Goal: Task Accomplishment & Management: Complete application form

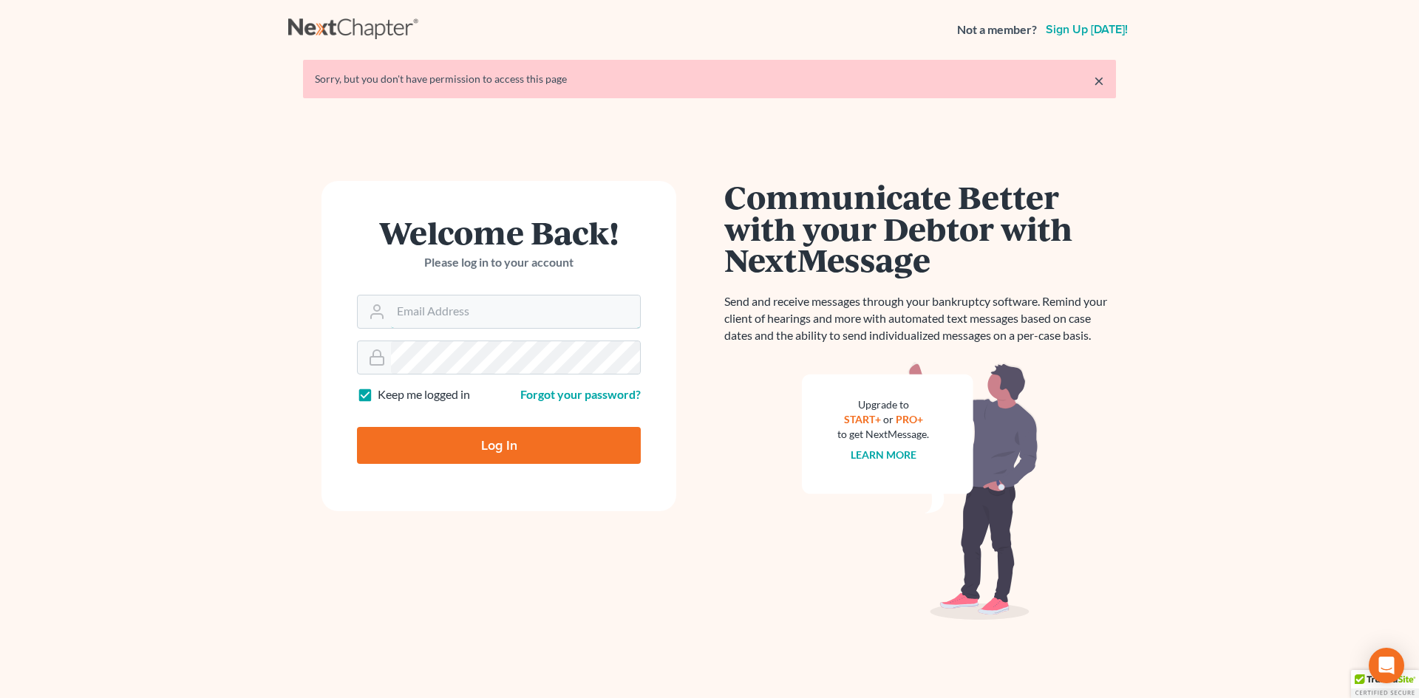
type input "slengram@meredithlawfirm.com"
click at [434, 453] on input "Log In" at bounding box center [499, 445] width 284 height 37
type input "Thinking..."
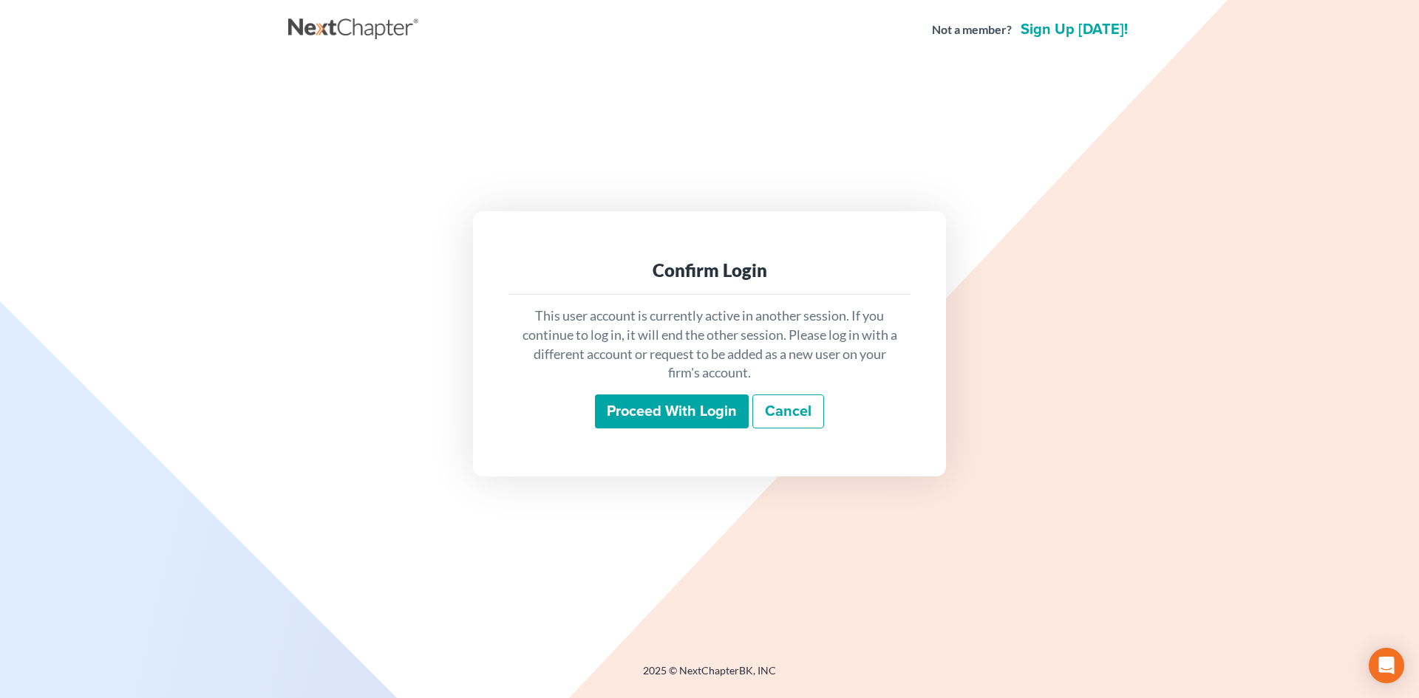
click at [669, 406] on input "Proceed with login" at bounding box center [672, 412] width 154 height 34
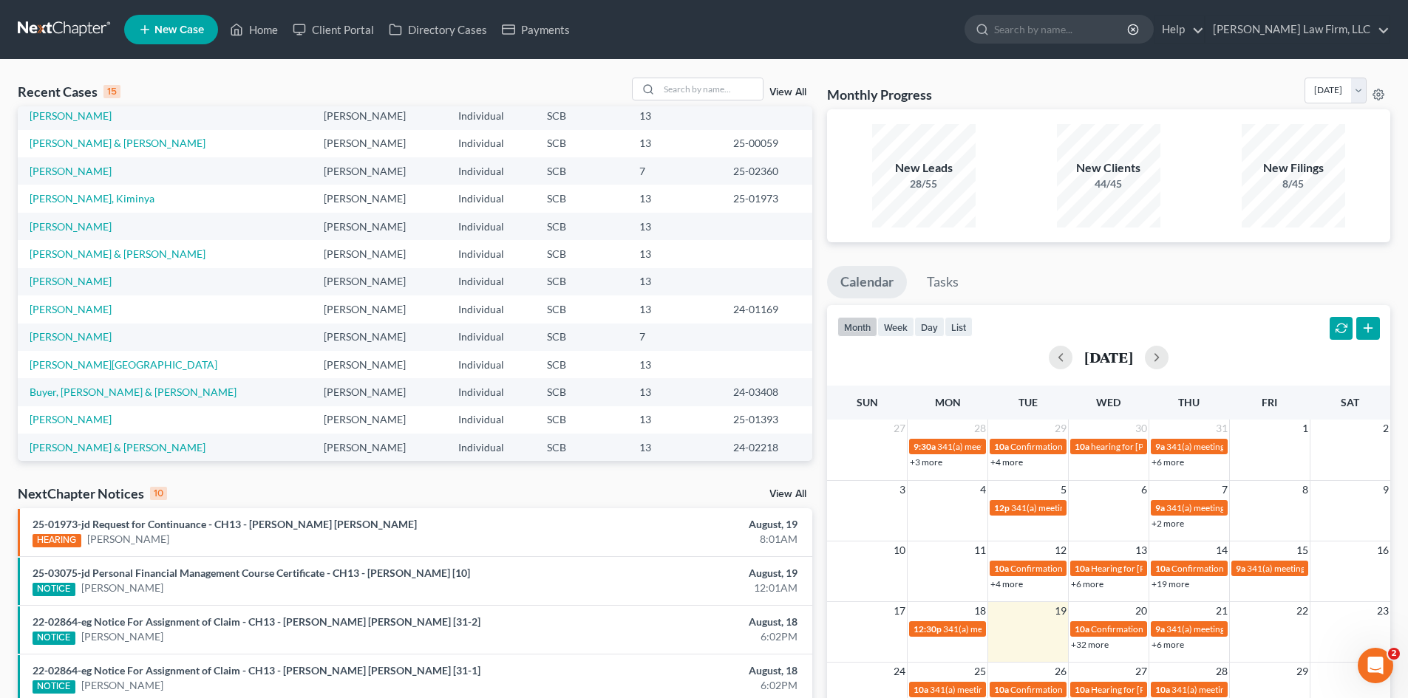
scroll to position [101, 0]
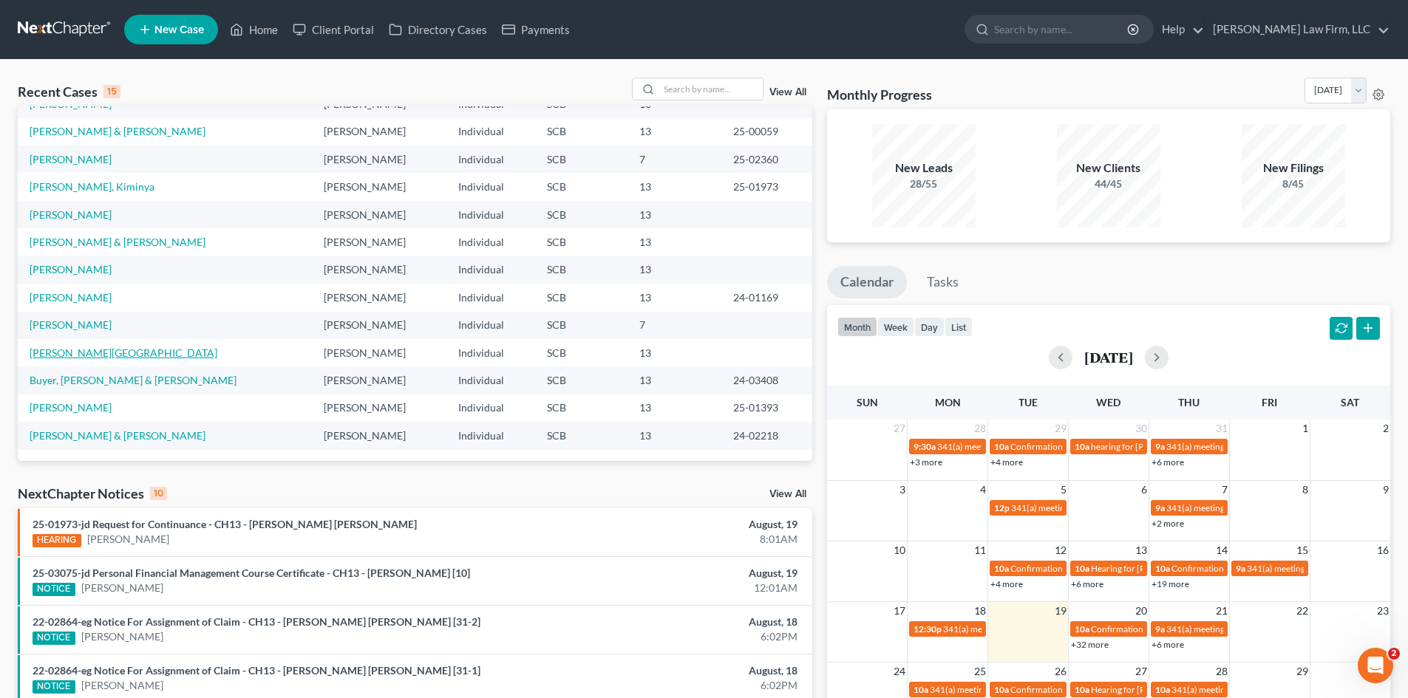
click at [82, 352] on link "Goodwater, Trena" at bounding box center [124, 353] width 188 height 13
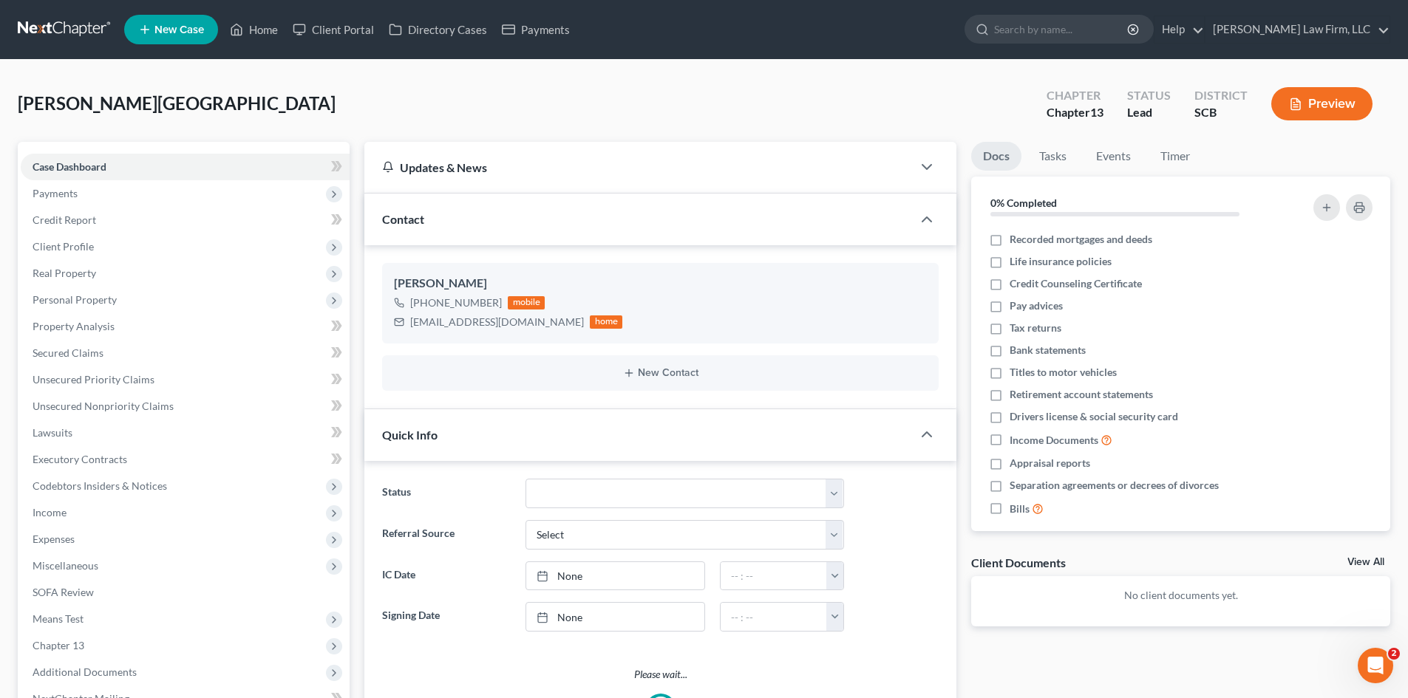
select select "0"
click at [245, 27] on link "Home" at bounding box center [253, 29] width 63 height 27
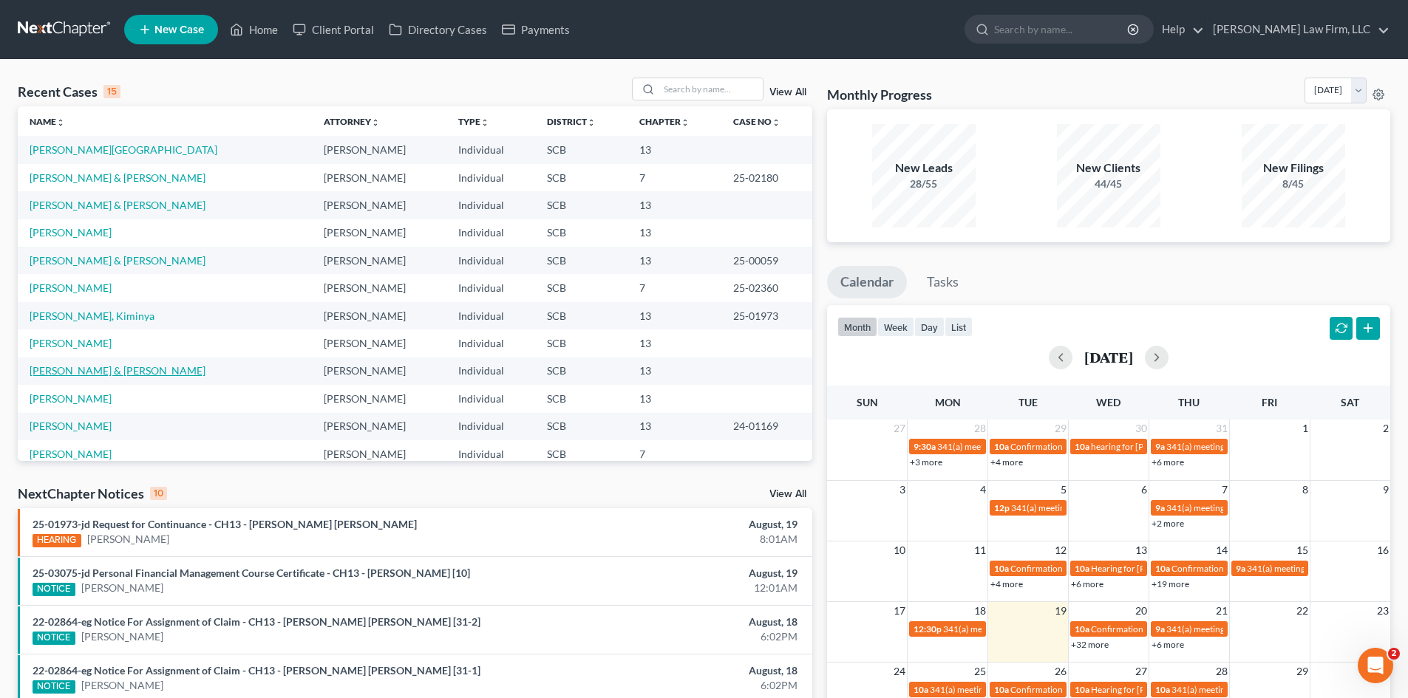
click at [77, 372] on link "Smith, Matthew & Linda" at bounding box center [118, 370] width 176 height 13
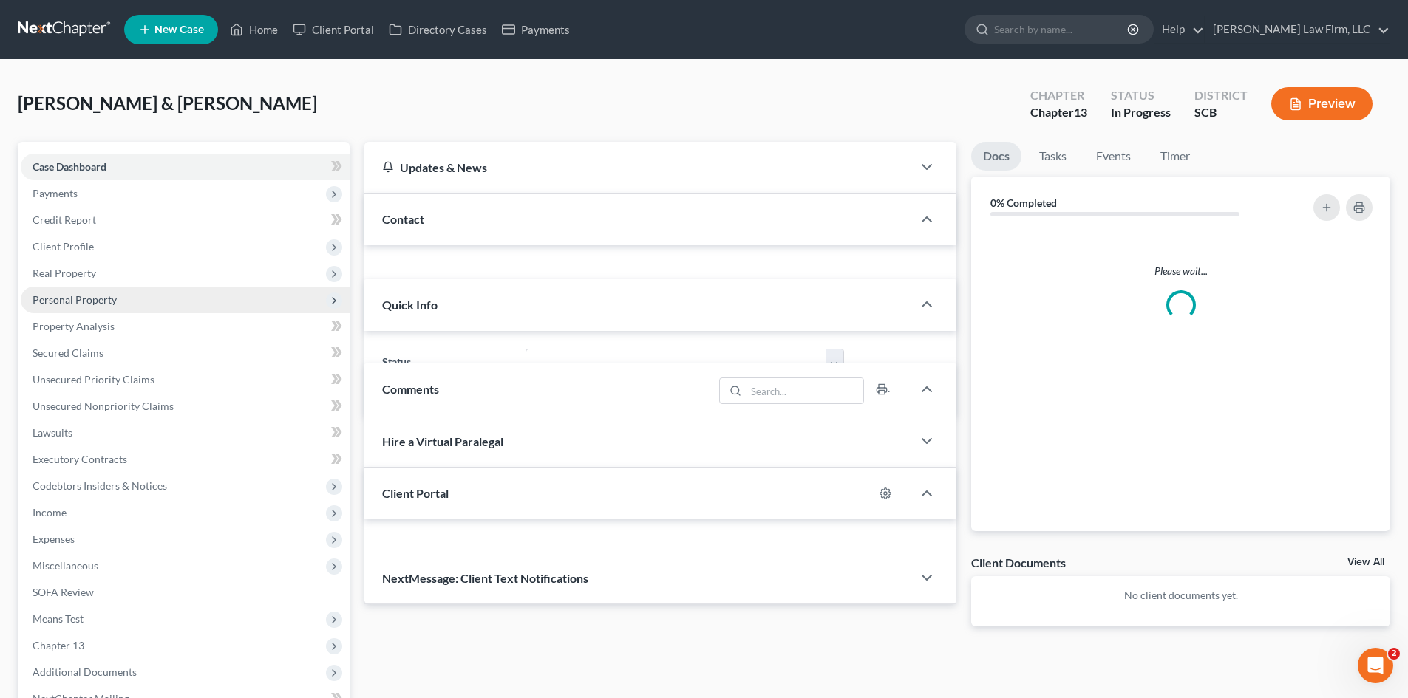
select select "0"
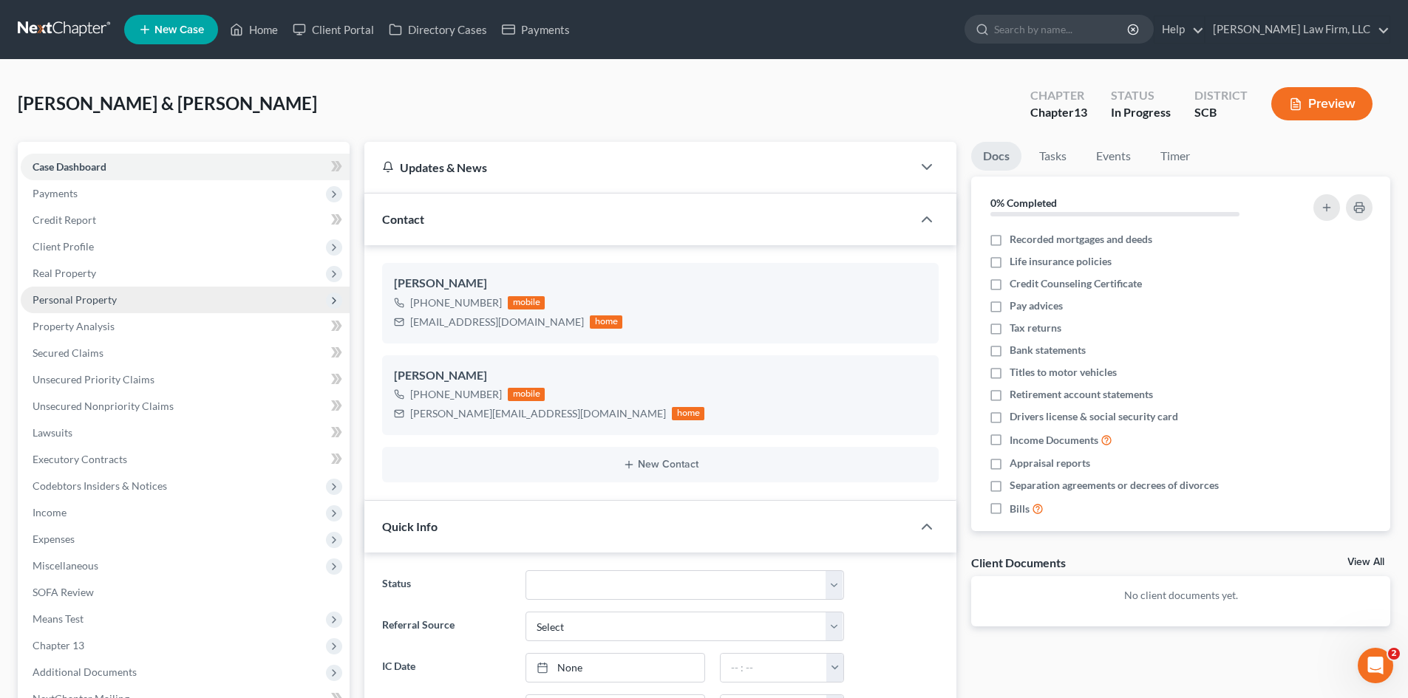
click at [59, 301] on span "Personal Property" at bounding box center [75, 299] width 84 height 13
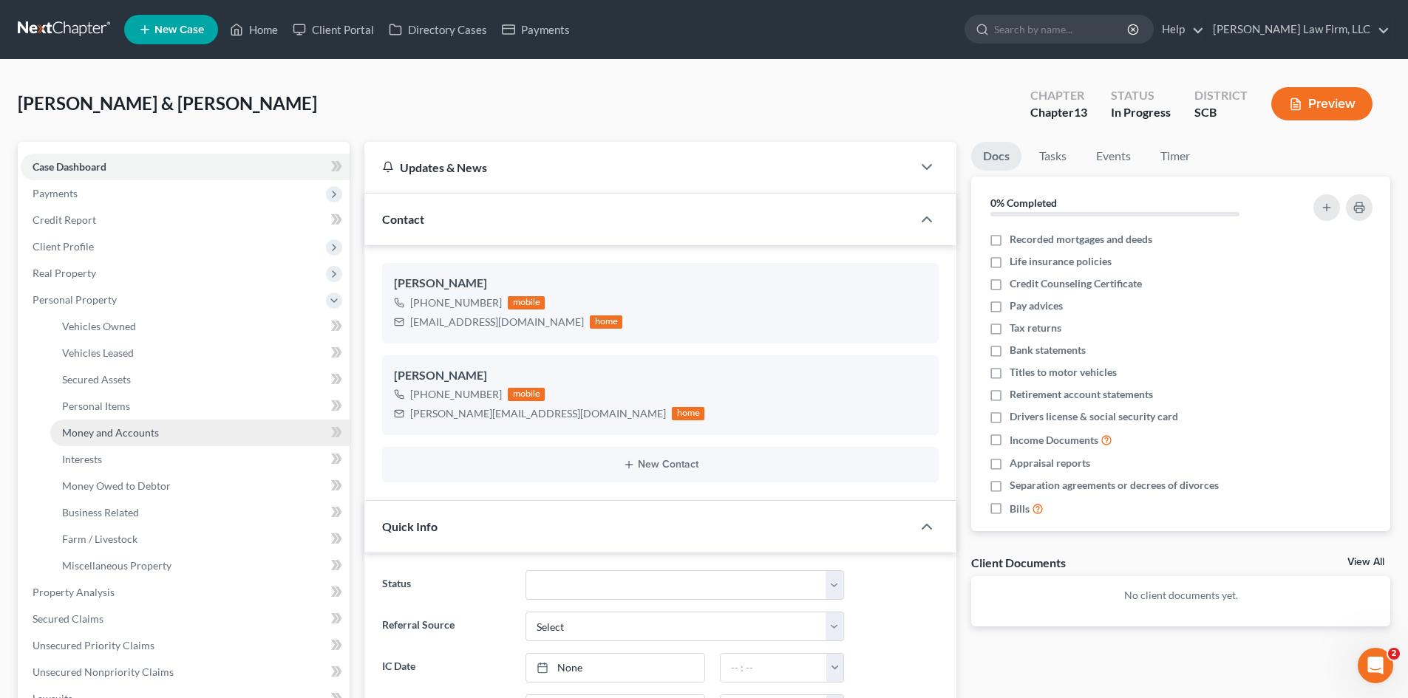
click at [95, 435] on span "Money and Accounts" at bounding box center [110, 432] width 97 height 13
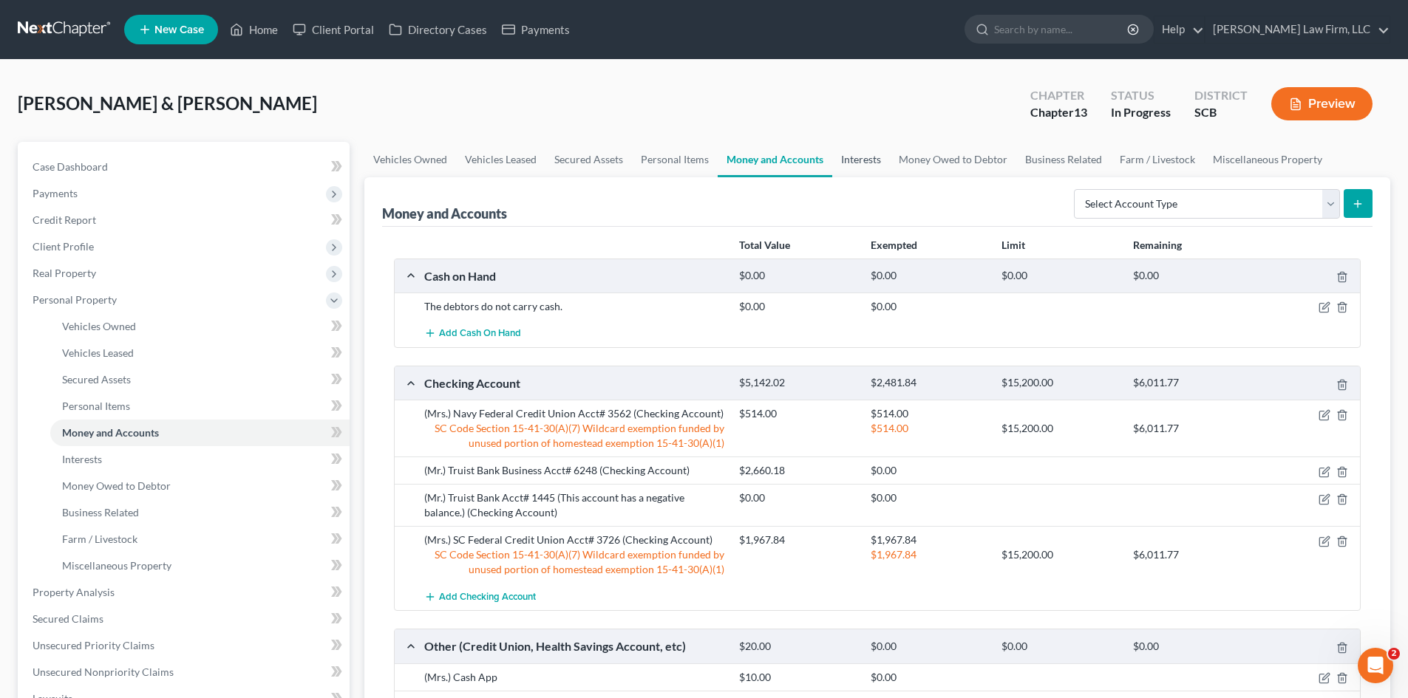
click at [871, 159] on link "Interests" at bounding box center [861, 159] width 58 height 35
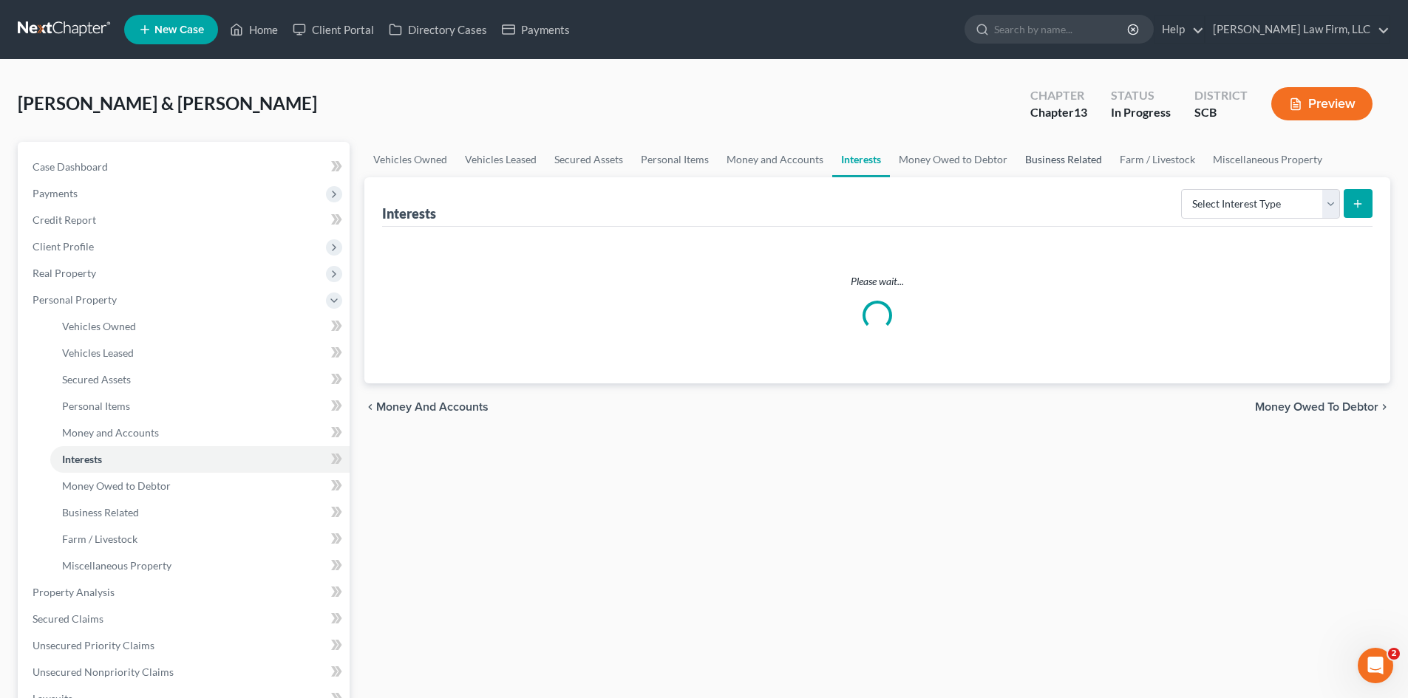
click at [1054, 158] on link "Business Related" at bounding box center [1063, 159] width 95 height 35
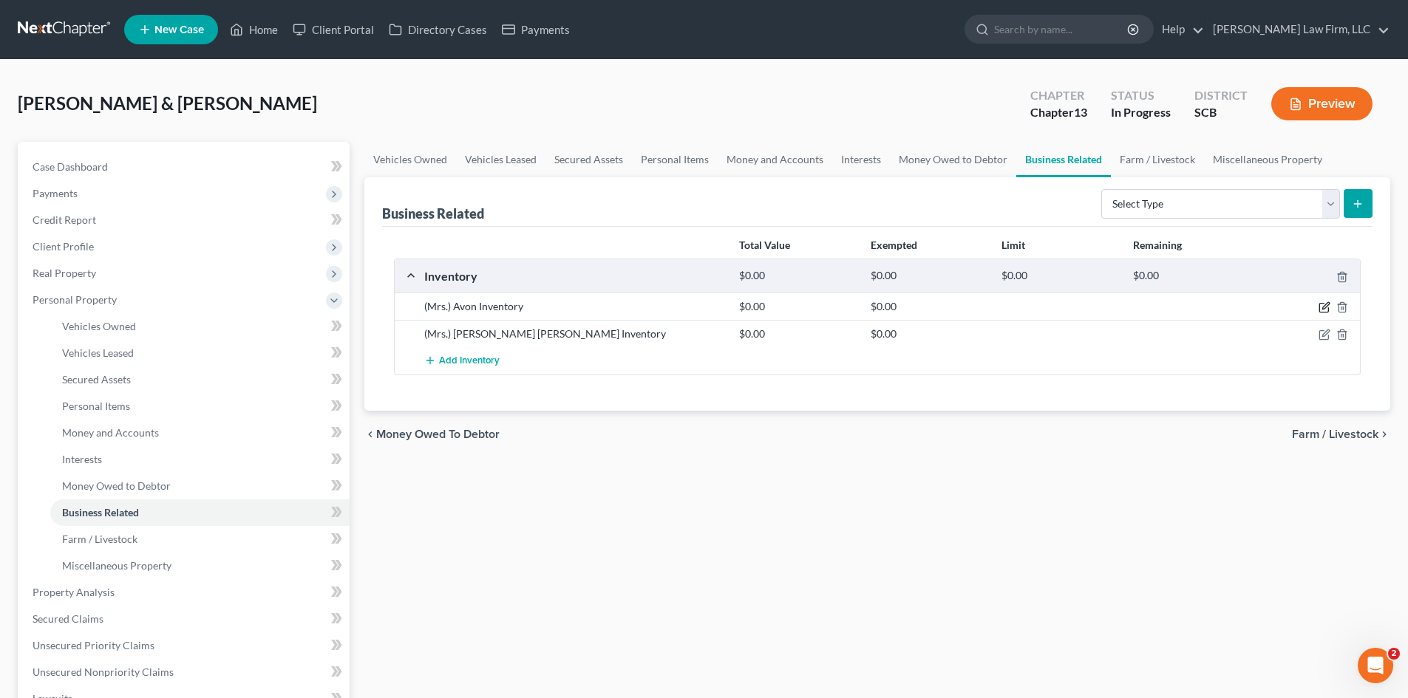
click at [1328, 309] on icon "button" at bounding box center [1323, 308] width 9 height 9
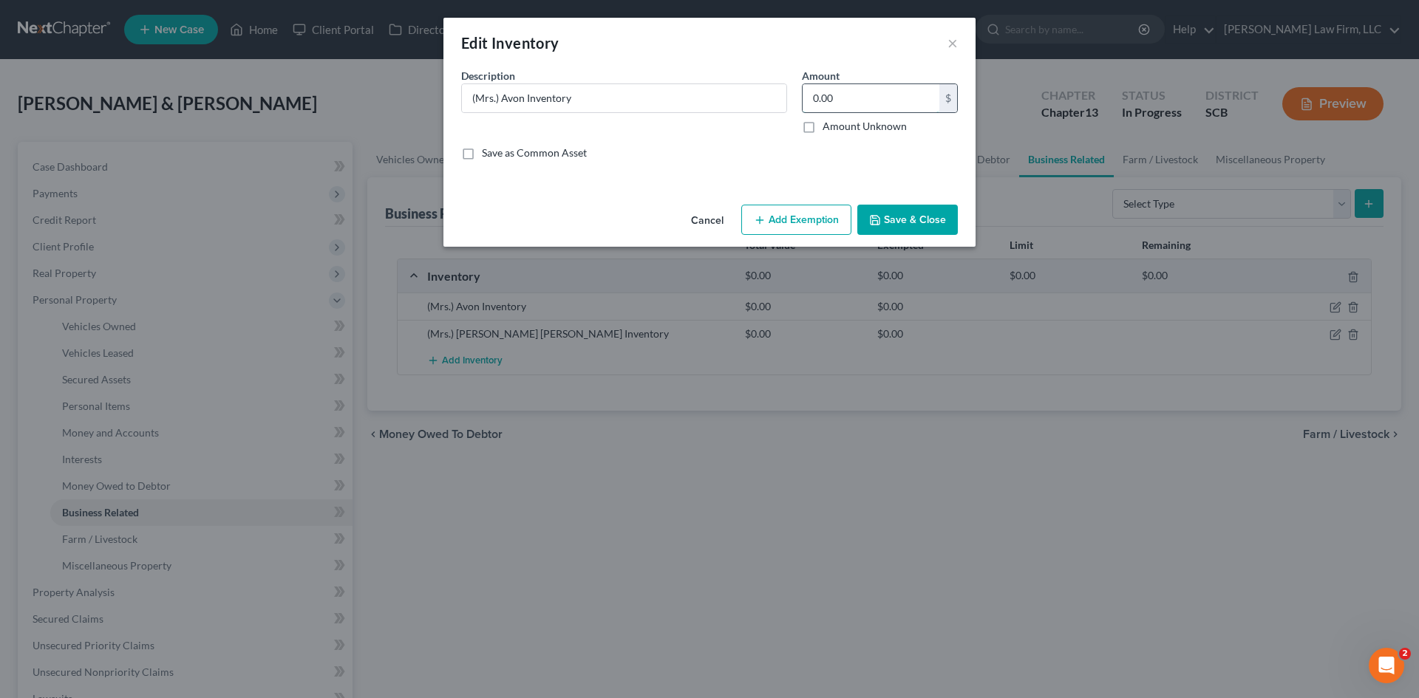
click at [873, 102] on input "0.00" at bounding box center [870, 98] width 137 height 28
type input "303"
click at [788, 219] on button "Add Exemption" at bounding box center [796, 220] width 110 height 31
select select "2"
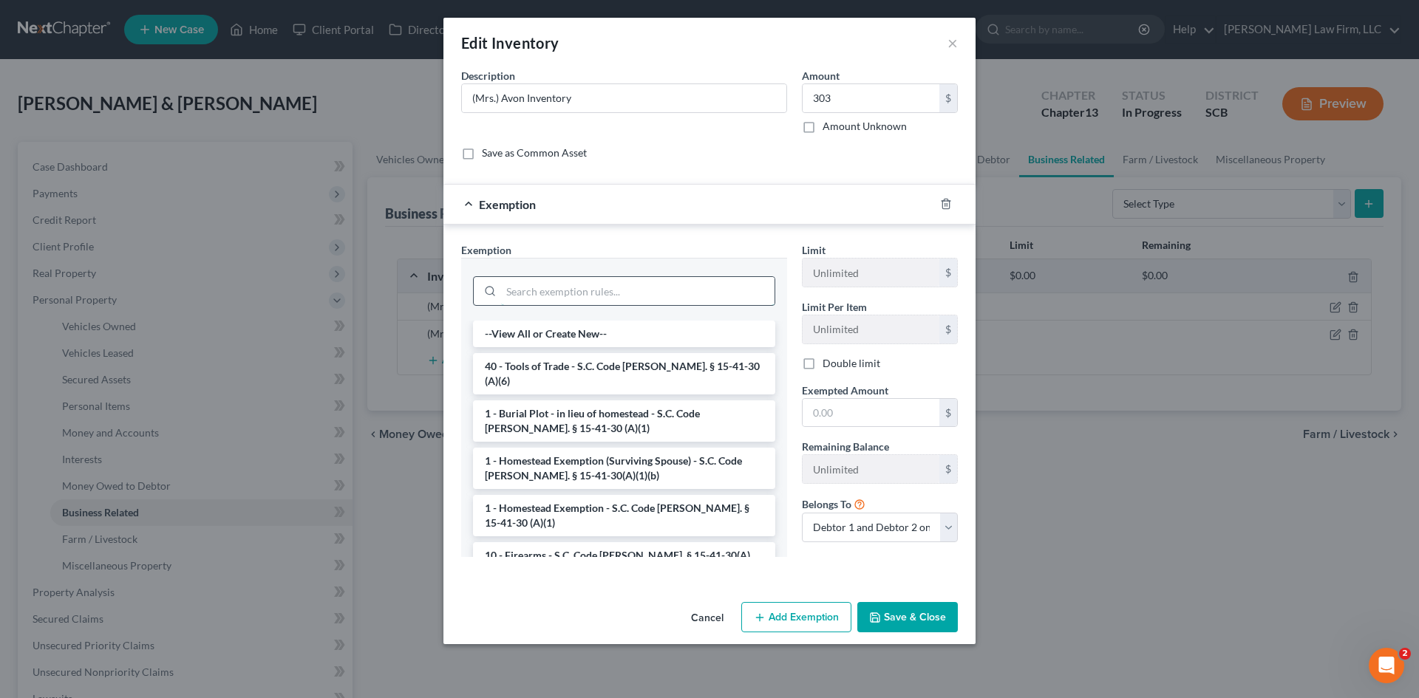
click at [511, 297] on input "search" at bounding box center [637, 291] width 273 height 28
click at [570, 360] on li "40 - Tools of Trade - S.C. Code Ann. § 15-41-30 (A)(6)" at bounding box center [624, 373] width 302 height 41
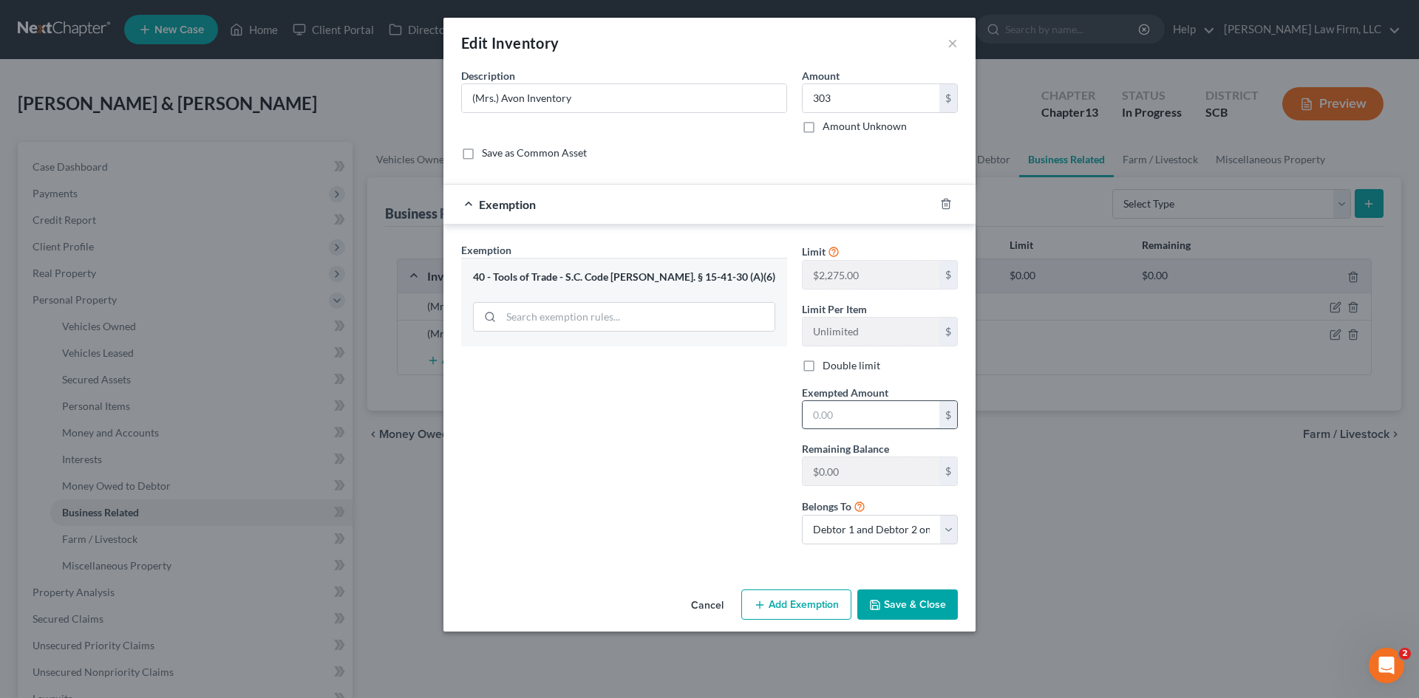
click at [819, 420] on input "text" at bounding box center [870, 415] width 137 height 28
type input "303"
click at [822, 364] on label "Double limit" at bounding box center [851, 365] width 58 height 15
click at [828, 364] on input "Double limit" at bounding box center [833, 363] width 10 height 10
checkbox input "true"
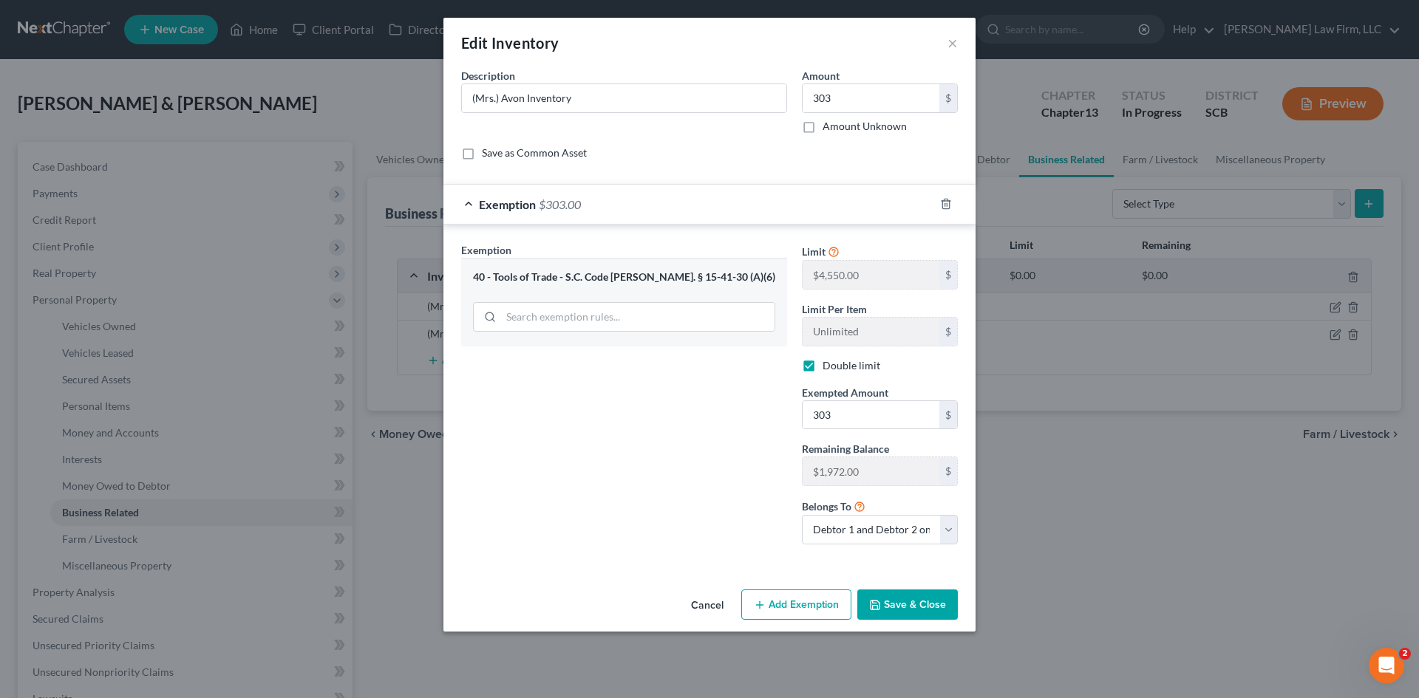
click at [935, 607] on button "Save & Close" at bounding box center [907, 605] width 100 height 31
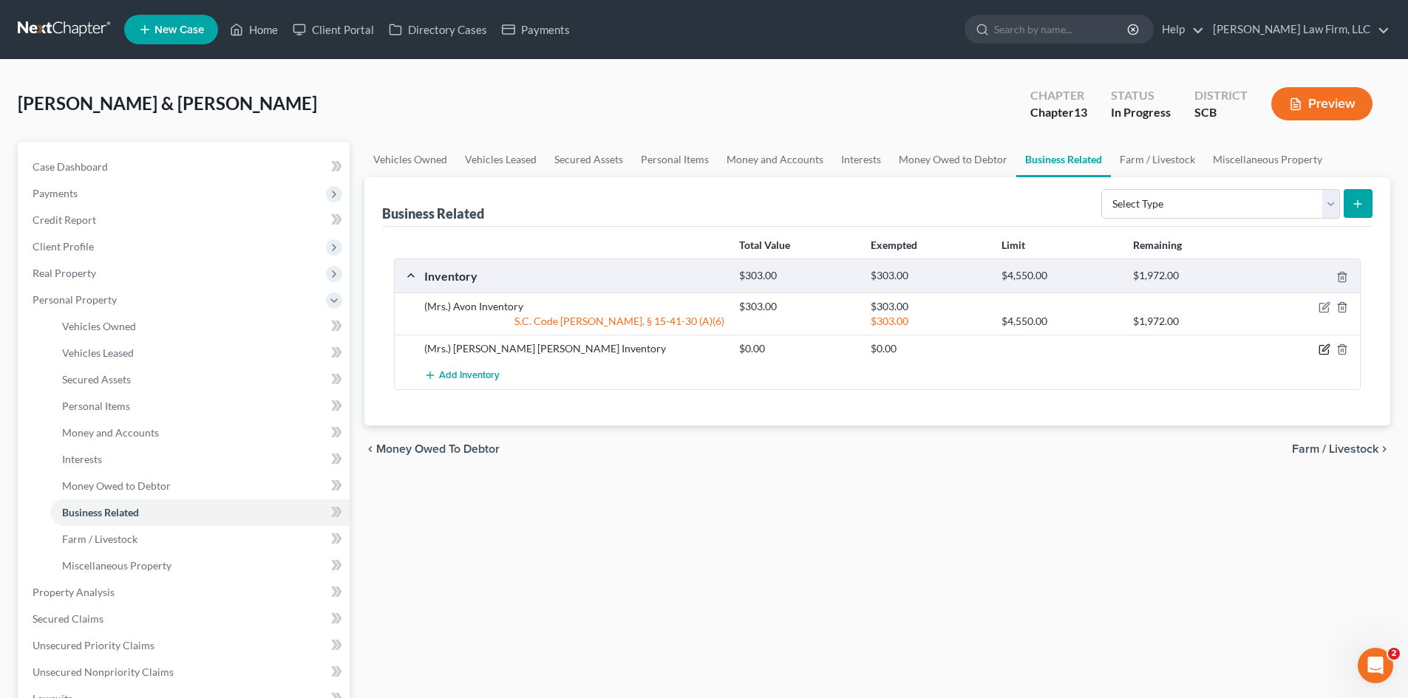
click at [1322, 352] on icon "button" at bounding box center [1324, 350] width 12 height 12
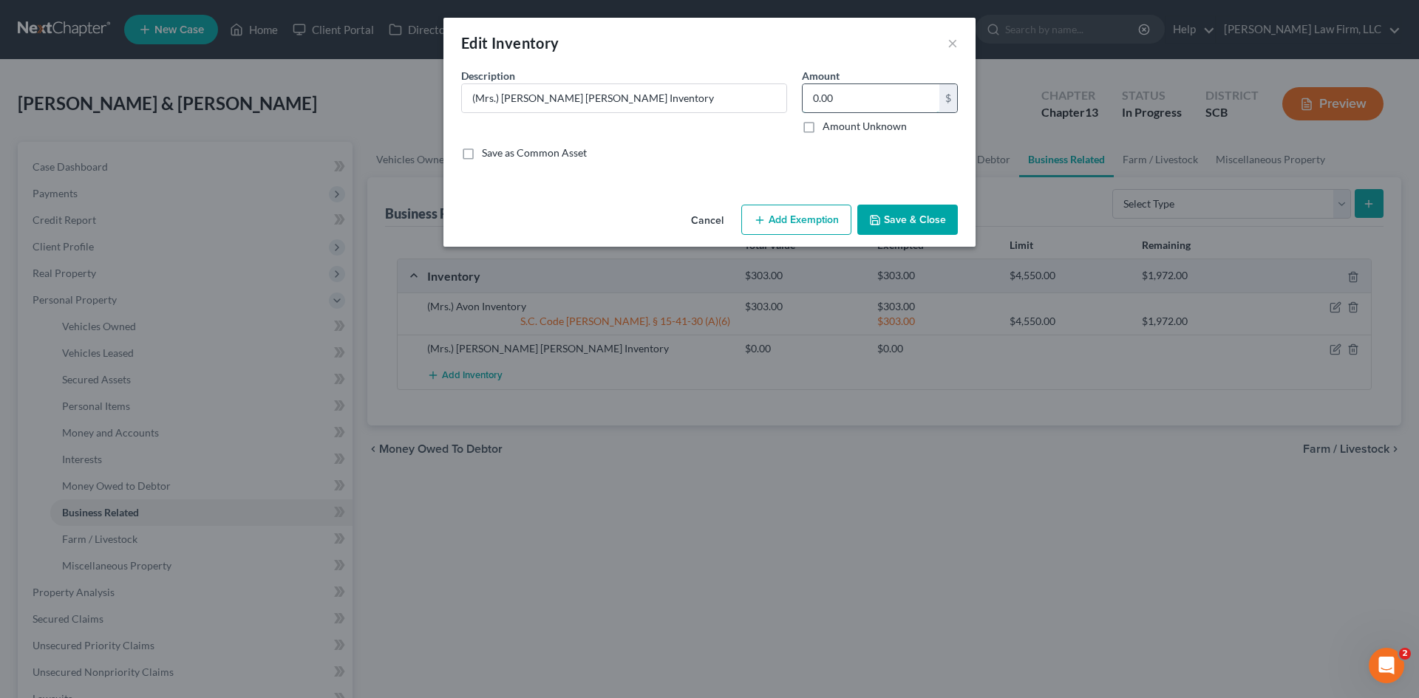
click at [859, 98] on input "0.00" at bounding box center [870, 98] width 137 height 28
type input "552"
click at [777, 228] on button "Add Exemption" at bounding box center [796, 220] width 110 height 31
select select "2"
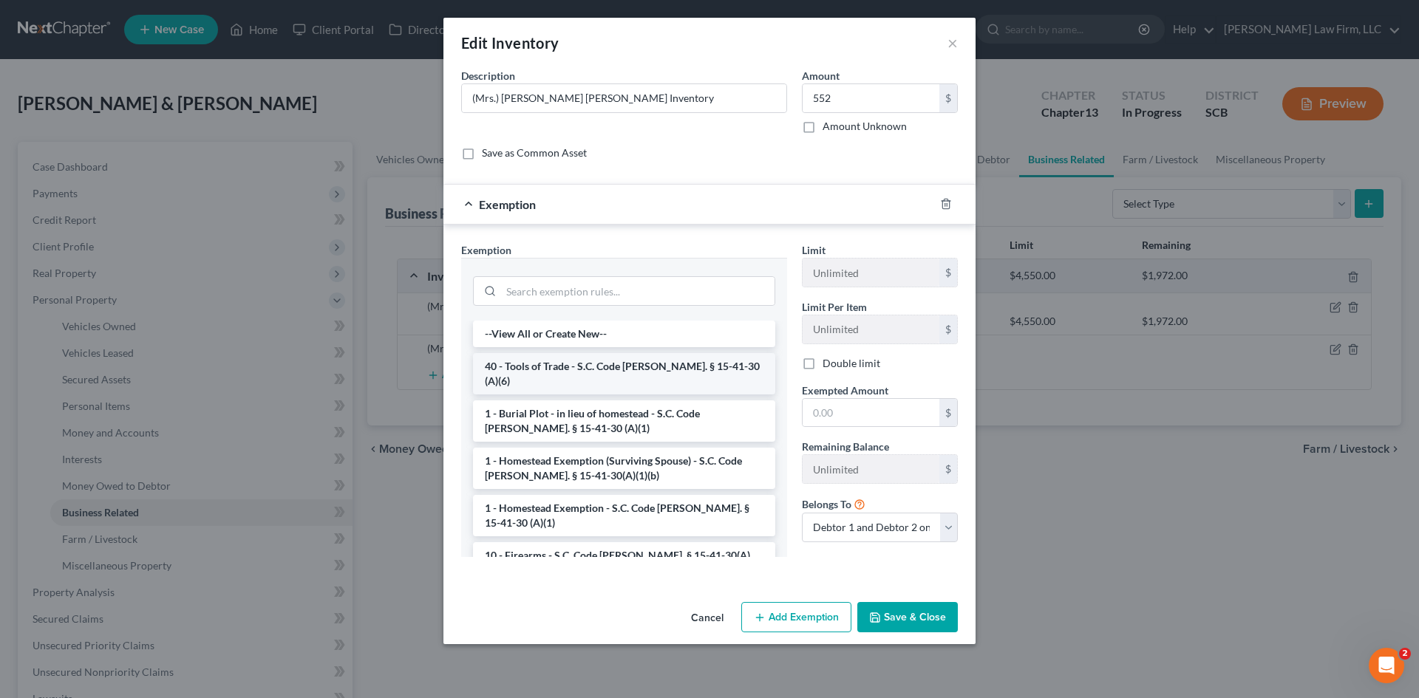
click at [563, 360] on li "40 - Tools of Trade - S.C. Code Ann. § 15-41-30 (A)(6)" at bounding box center [624, 373] width 302 height 41
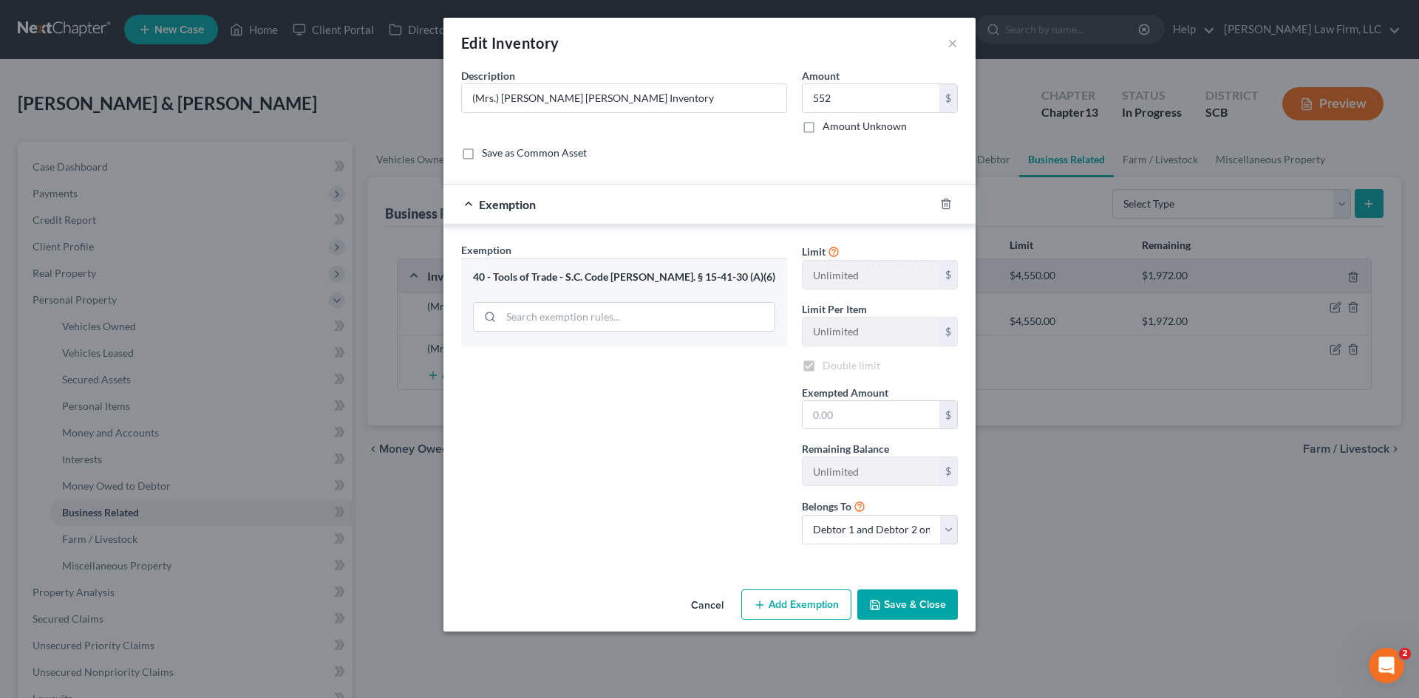
checkbox input "true"
click at [831, 419] on input "text" at bounding box center [870, 415] width 137 height 28
type input "552"
click at [934, 607] on button "Save & Close" at bounding box center [907, 605] width 100 height 31
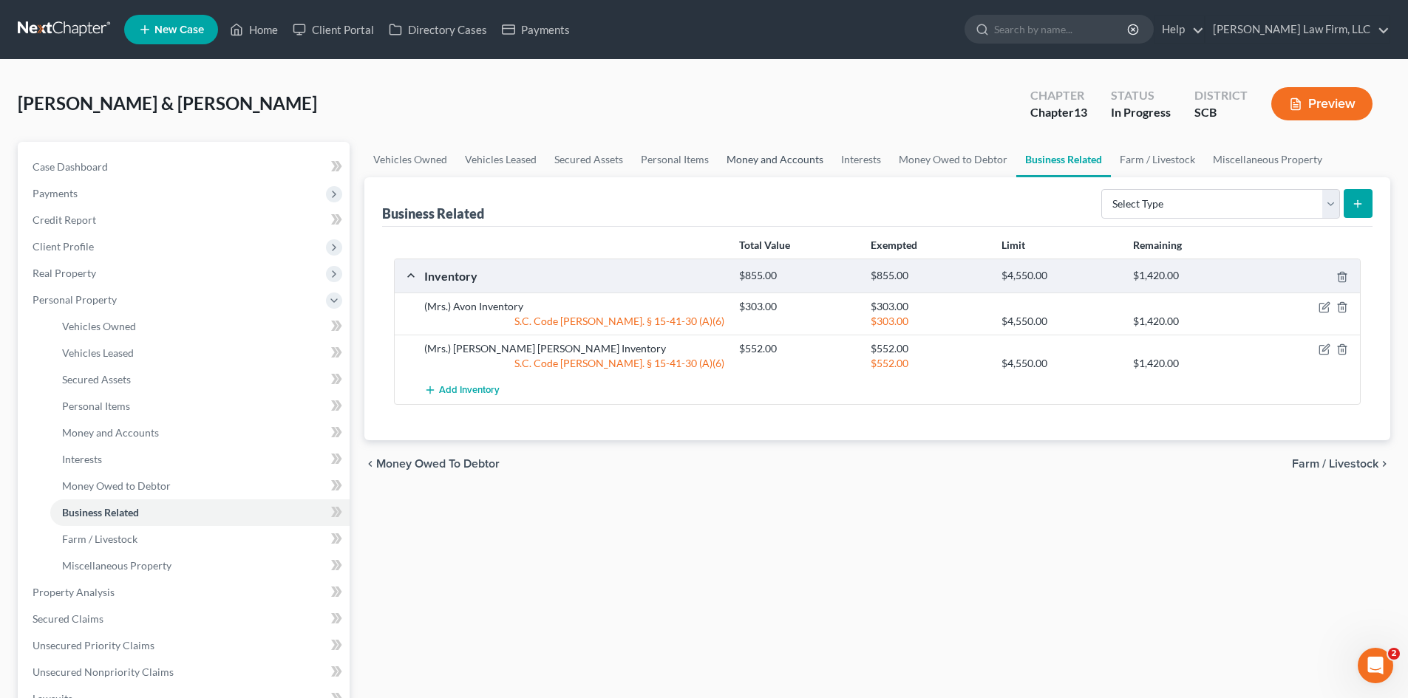
click at [765, 156] on link "Money and Accounts" at bounding box center [774, 159] width 115 height 35
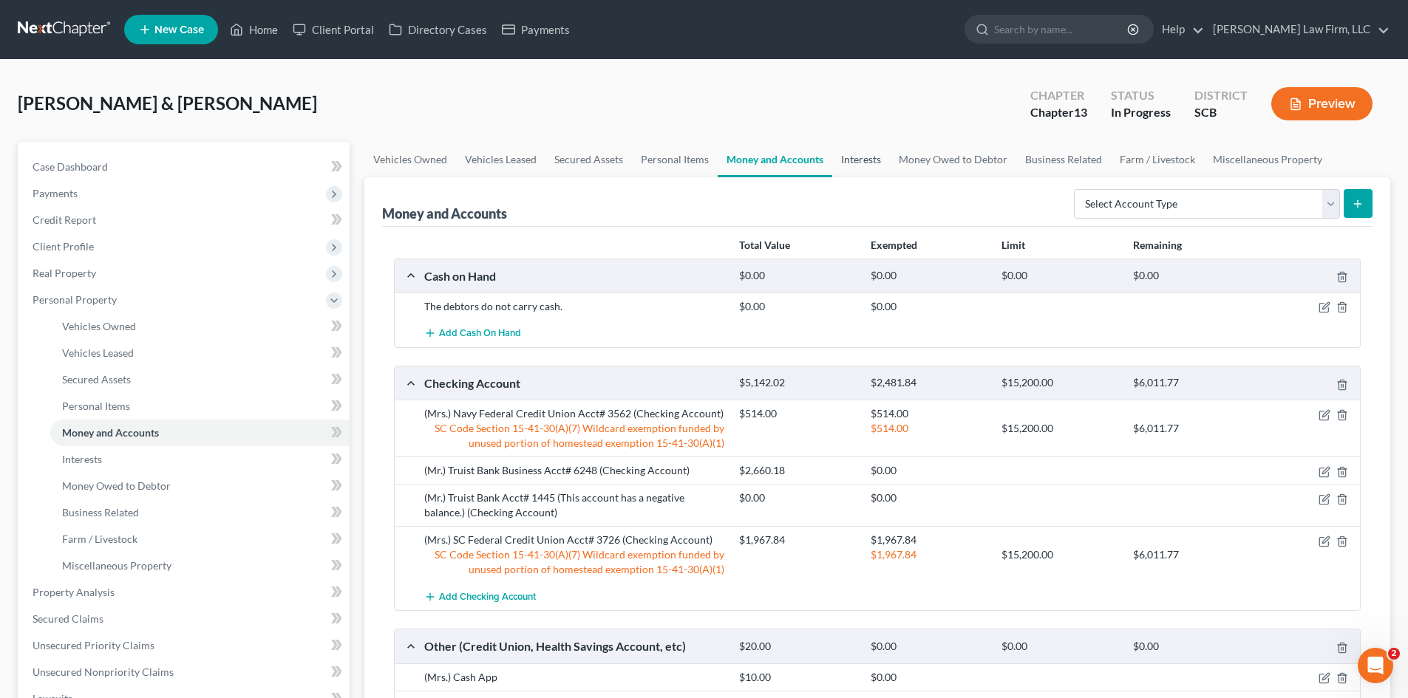
click at [839, 161] on link "Interests" at bounding box center [861, 159] width 58 height 35
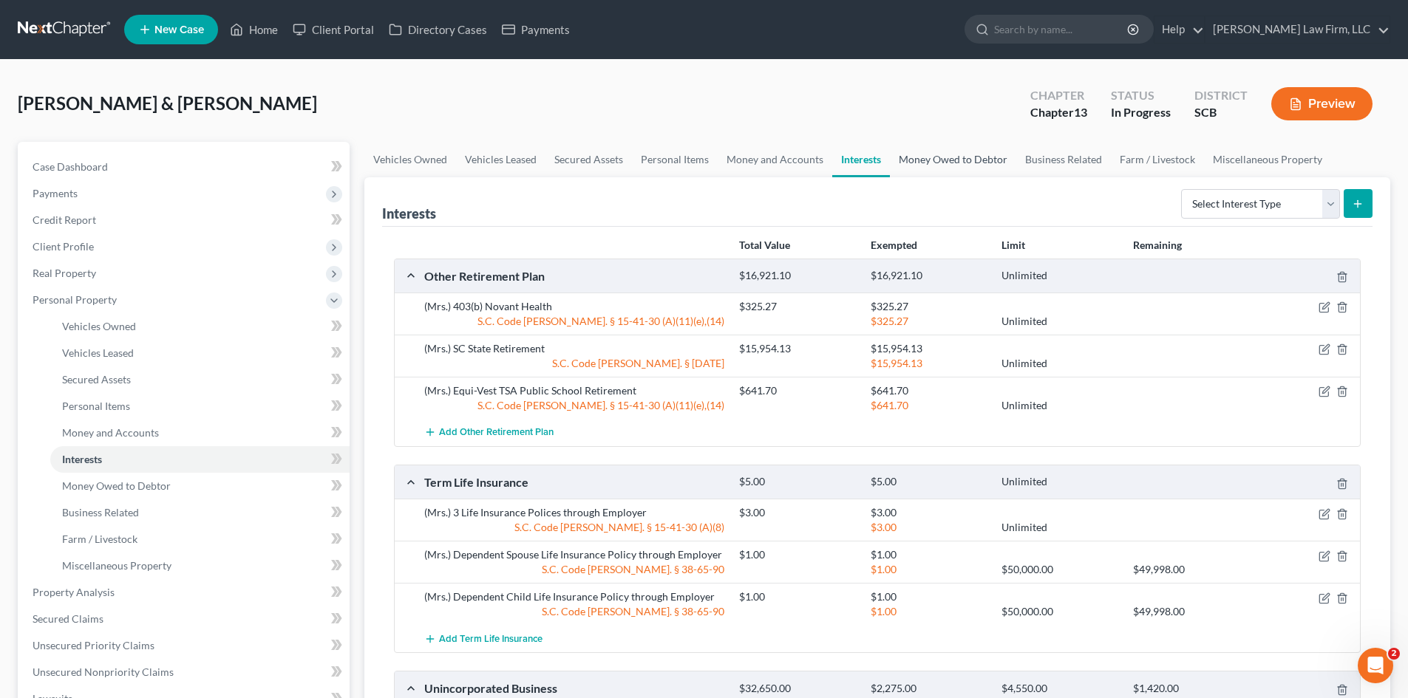
click at [915, 153] on link "Money Owed to Debtor" at bounding box center [953, 159] width 126 height 35
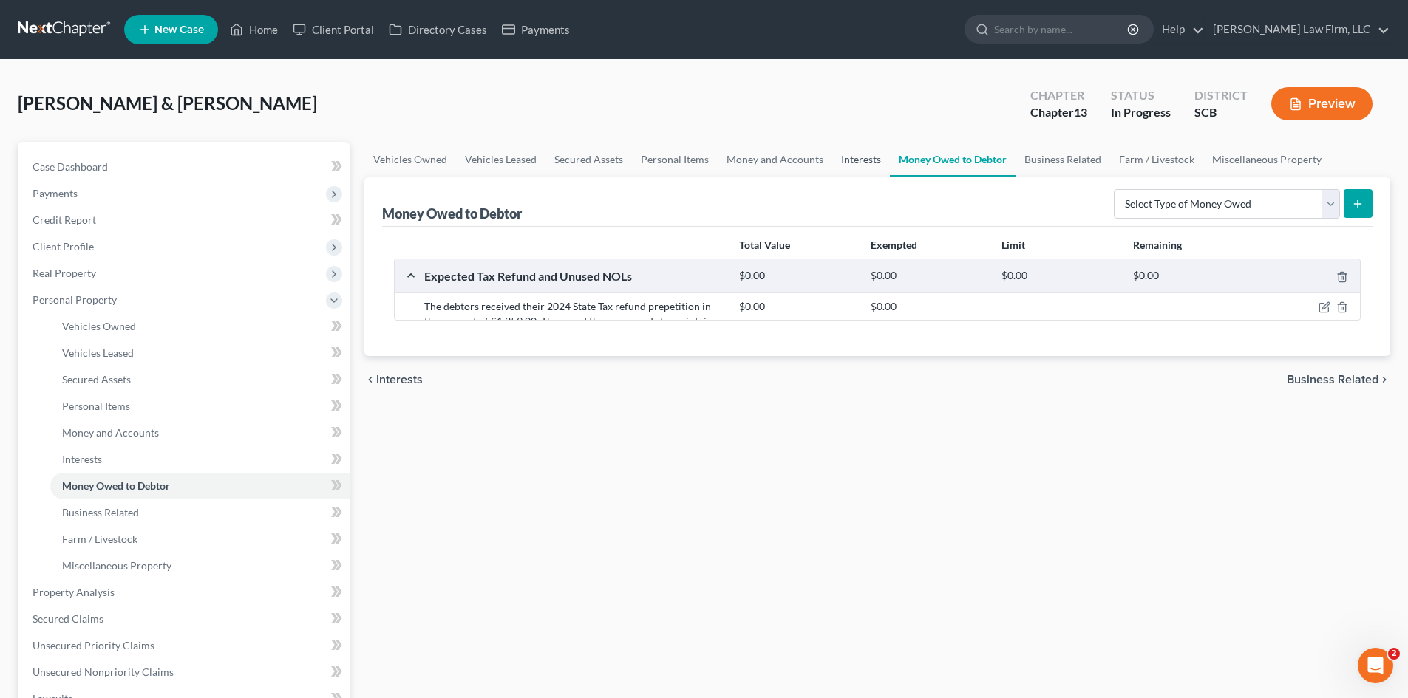
click at [847, 150] on link "Interests" at bounding box center [861, 159] width 58 height 35
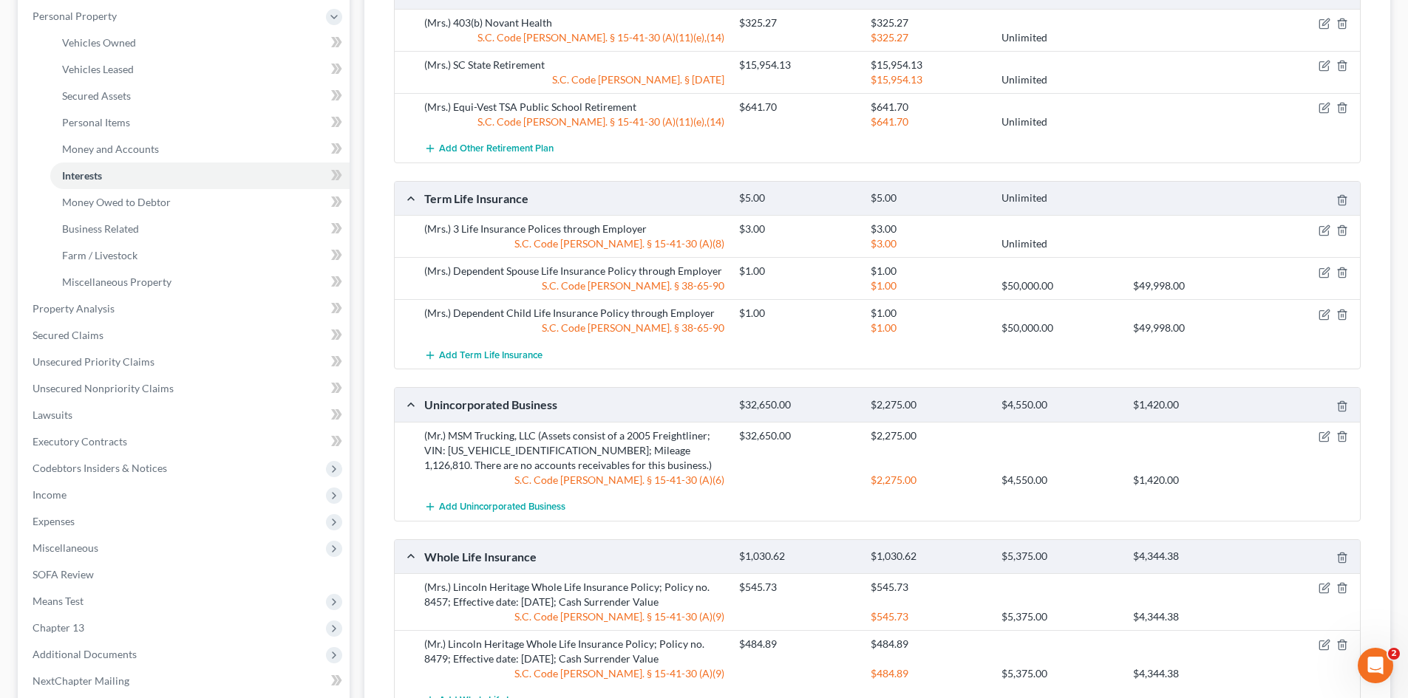
scroll to position [440, 0]
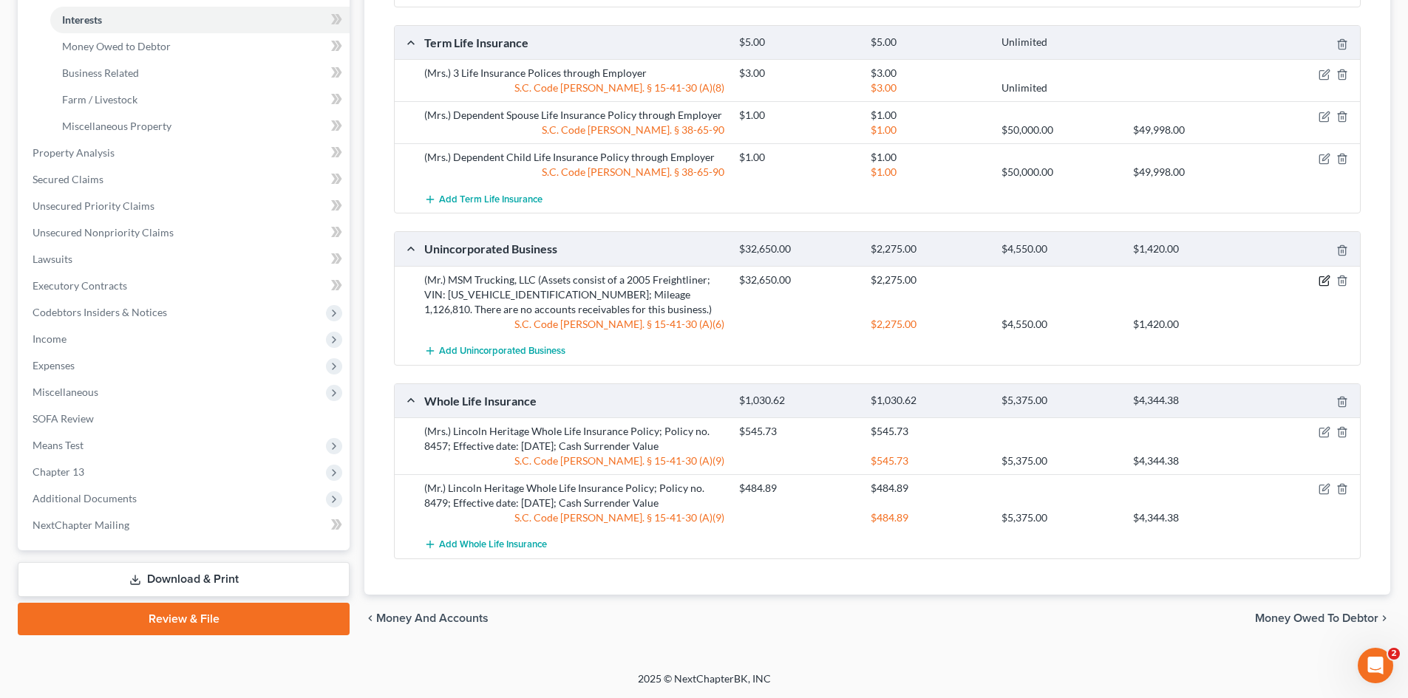
click at [1320, 282] on icon "button" at bounding box center [1324, 281] width 12 height 12
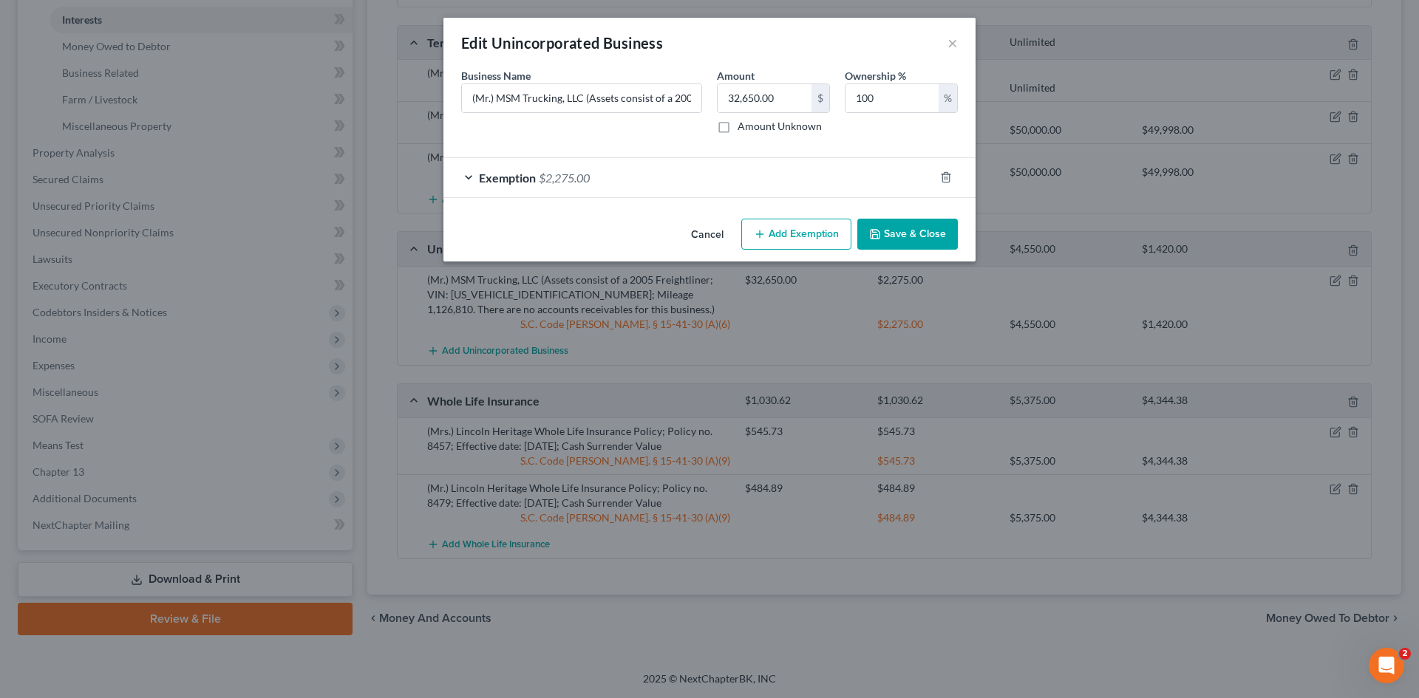
click at [681, 179] on div "Exemption $2,275.00" at bounding box center [688, 177] width 491 height 39
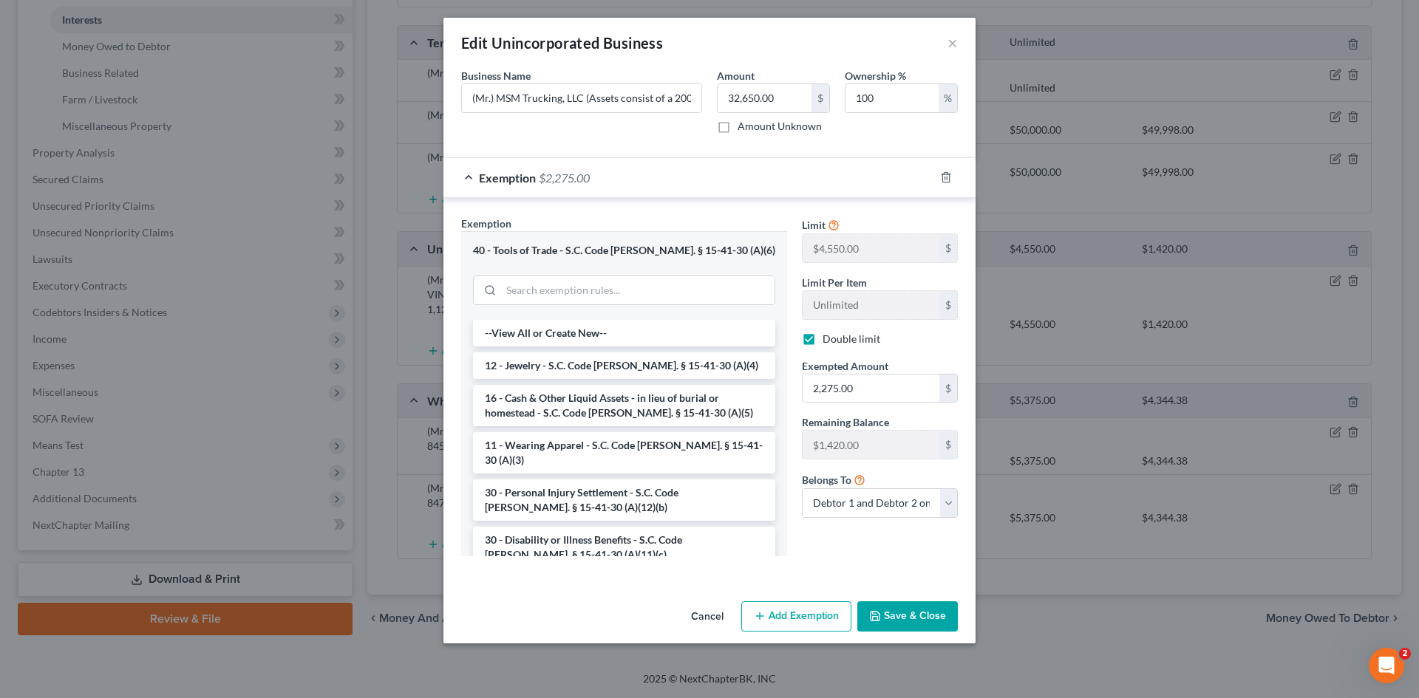
click at [715, 211] on div "Exemption Set must be selected for CA. Exemption * 40 - Tools of Trade - S.C. C…" at bounding box center [709, 389] width 532 height 382
click at [901, 611] on button "Save & Close" at bounding box center [907, 616] width 100 height 31
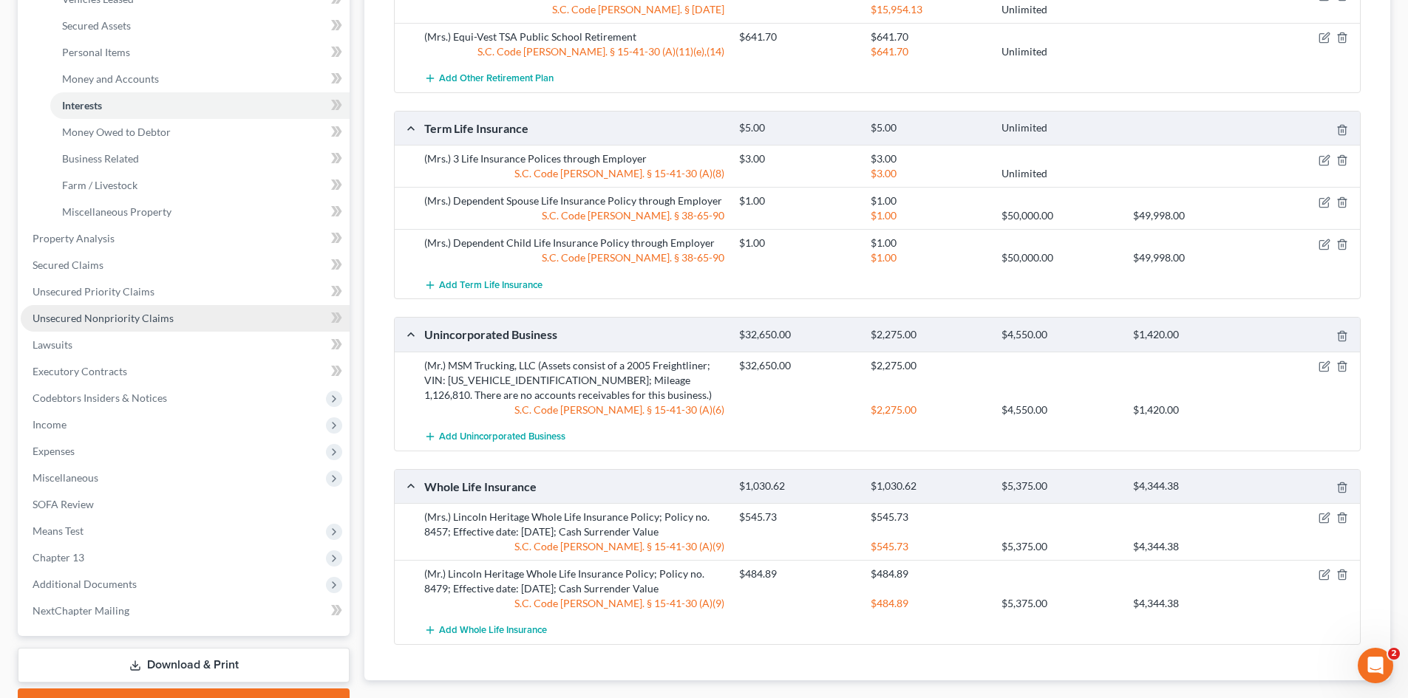
scroll to position [218, 0]
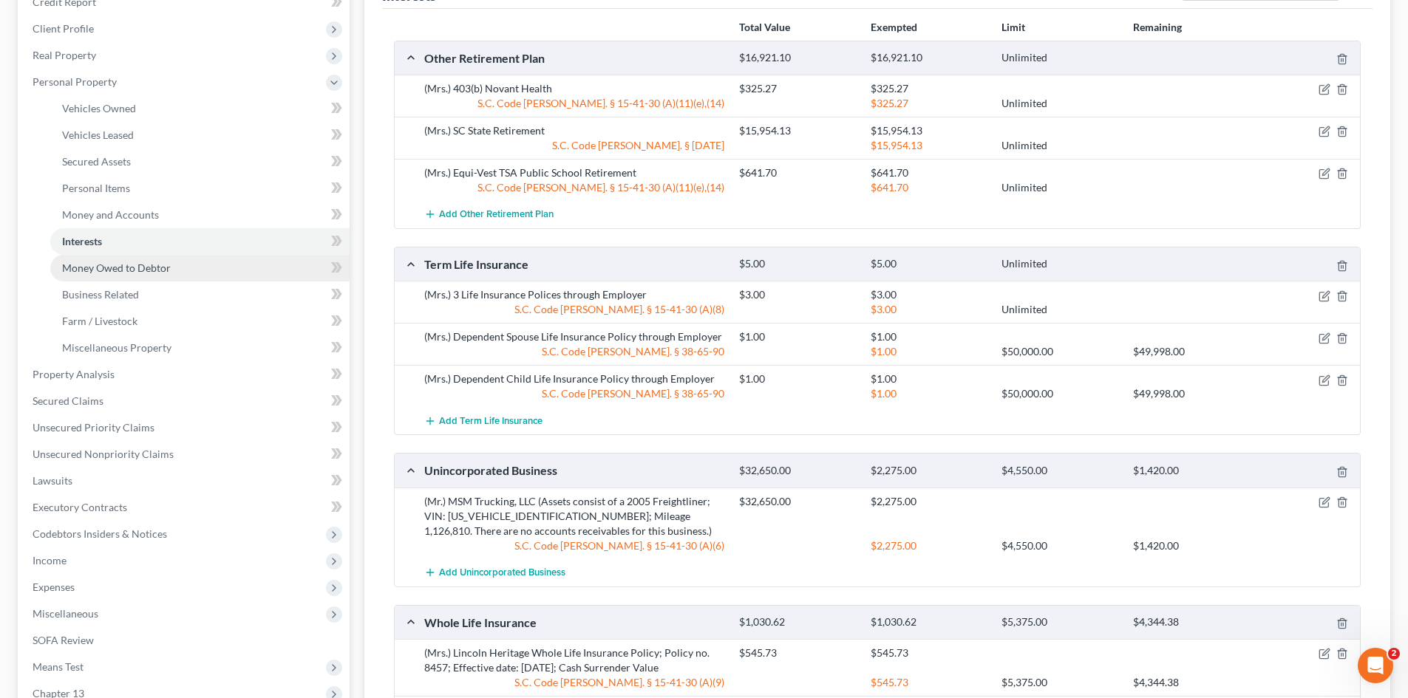
click at [107, 271] on span "Money Owed to Debtor" at bounding box center [116, 268] width 109 height 13
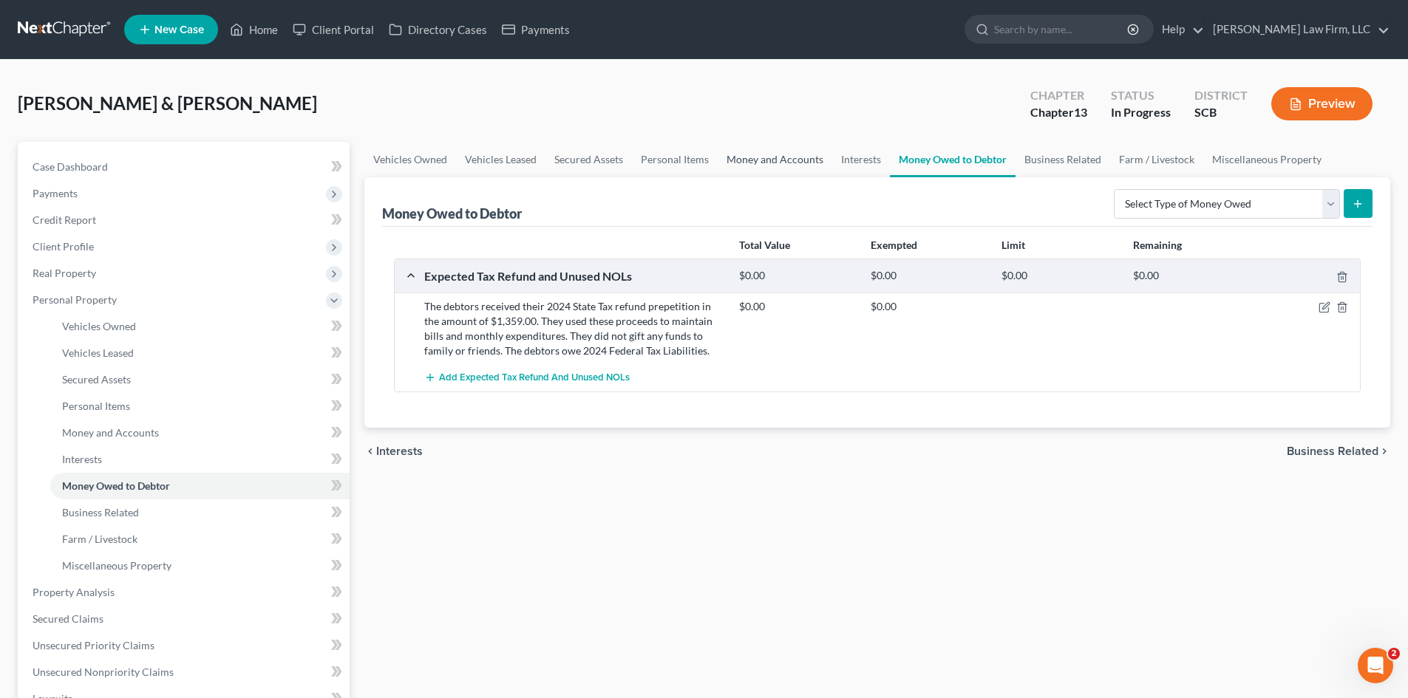
click at [774, 161] on link "Money and Accounts" at bounding box center [774, 159] width 115 height 35
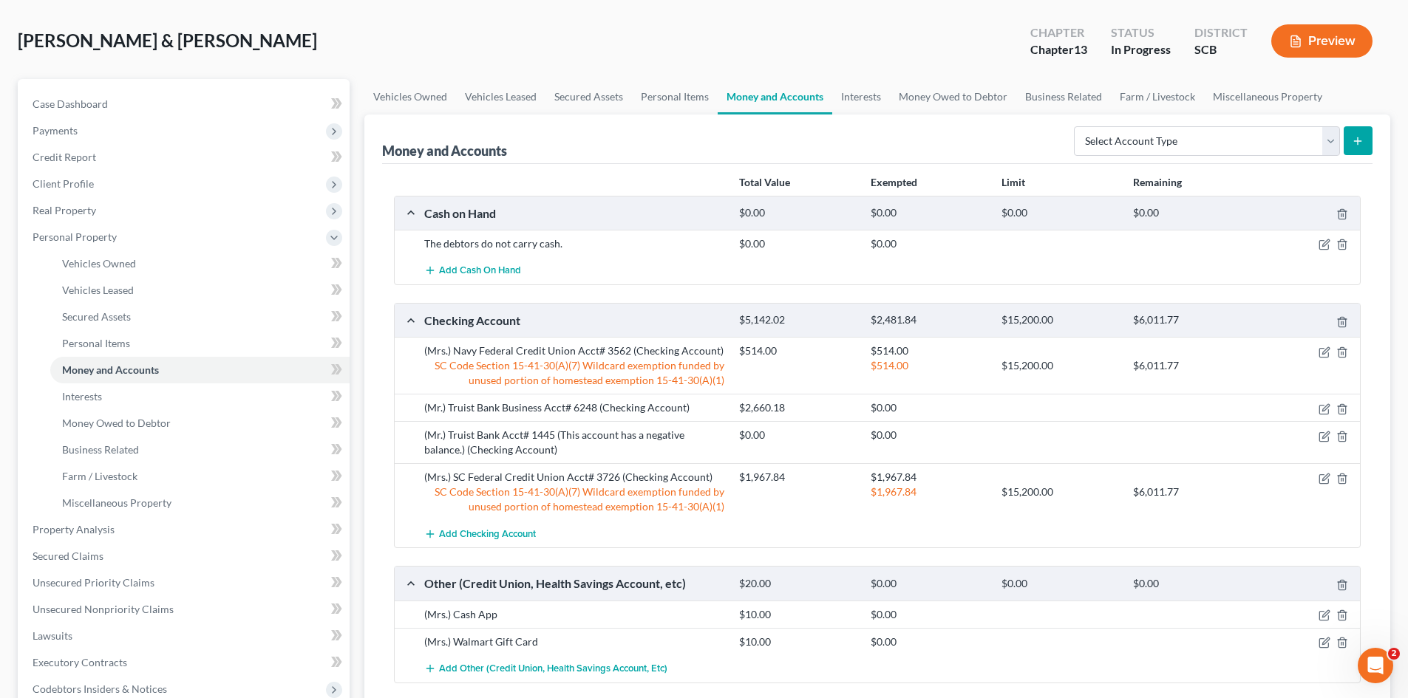
scroll to position [148, 0]
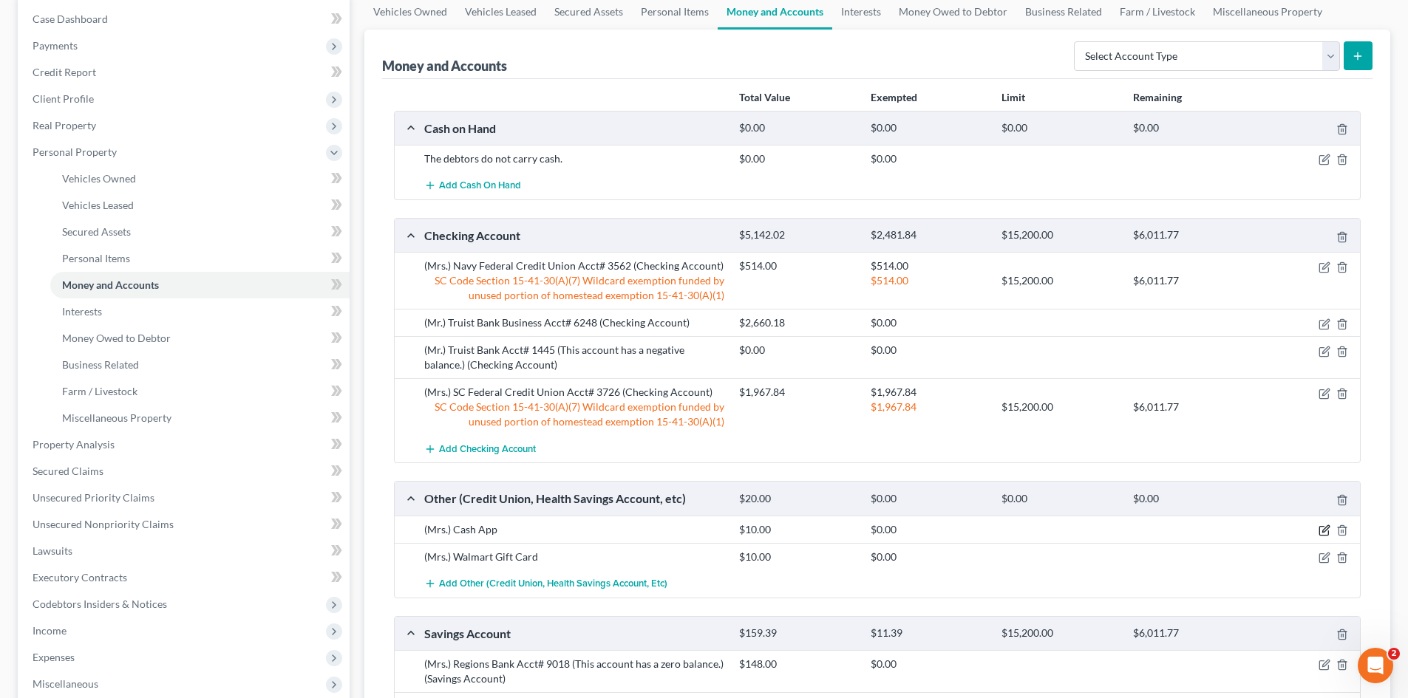
click at [1321, 528] on icon "button" at bounding box center [1324, 531] width 12 height 12
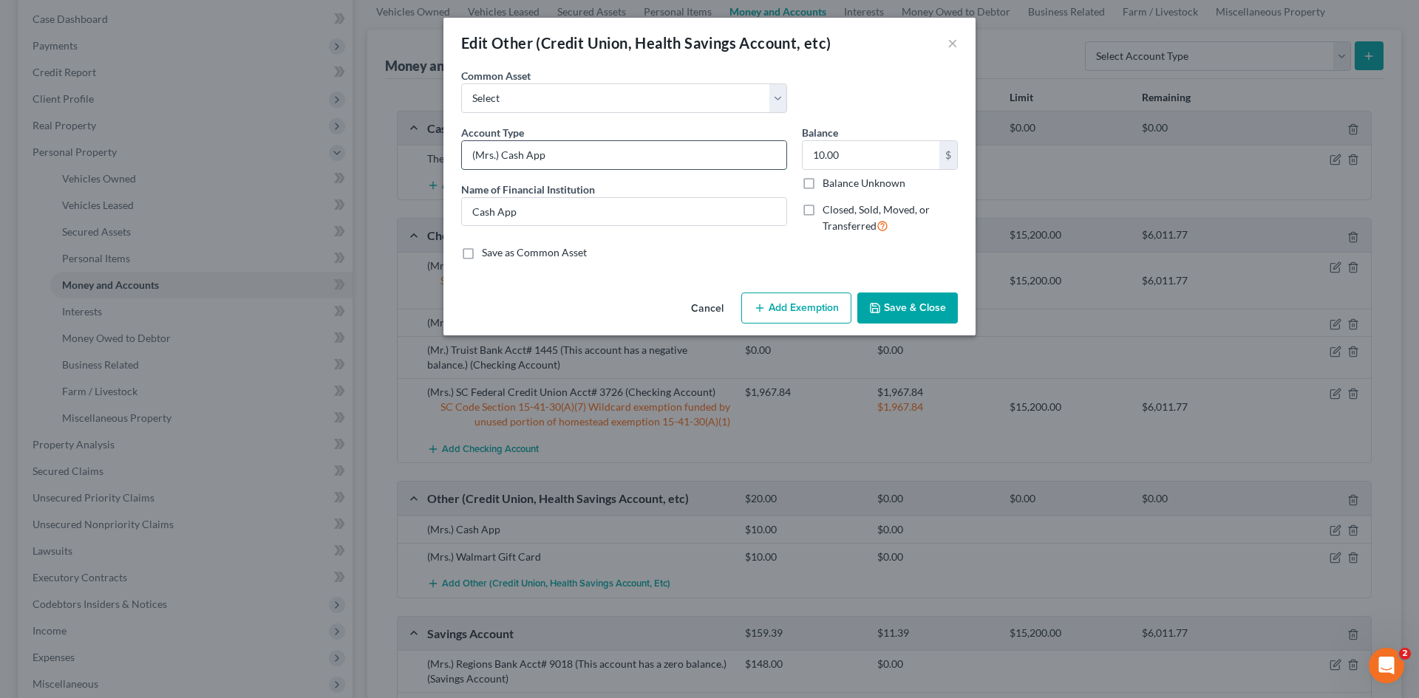
click at [667, 158] on input "(Mrs.) Cash App" at bounding box center [624, 155] width 324 height 28
type input "(Mrs.) Cash App (This account currently has a zero balance.)"
click at [809, 163] on input "10.00" at bounding box center [870, 155] width 137 height 28
type input "0"
click at [908, 305] on button "Save & Close" at bounding box center [907, 308] width 100 height 31
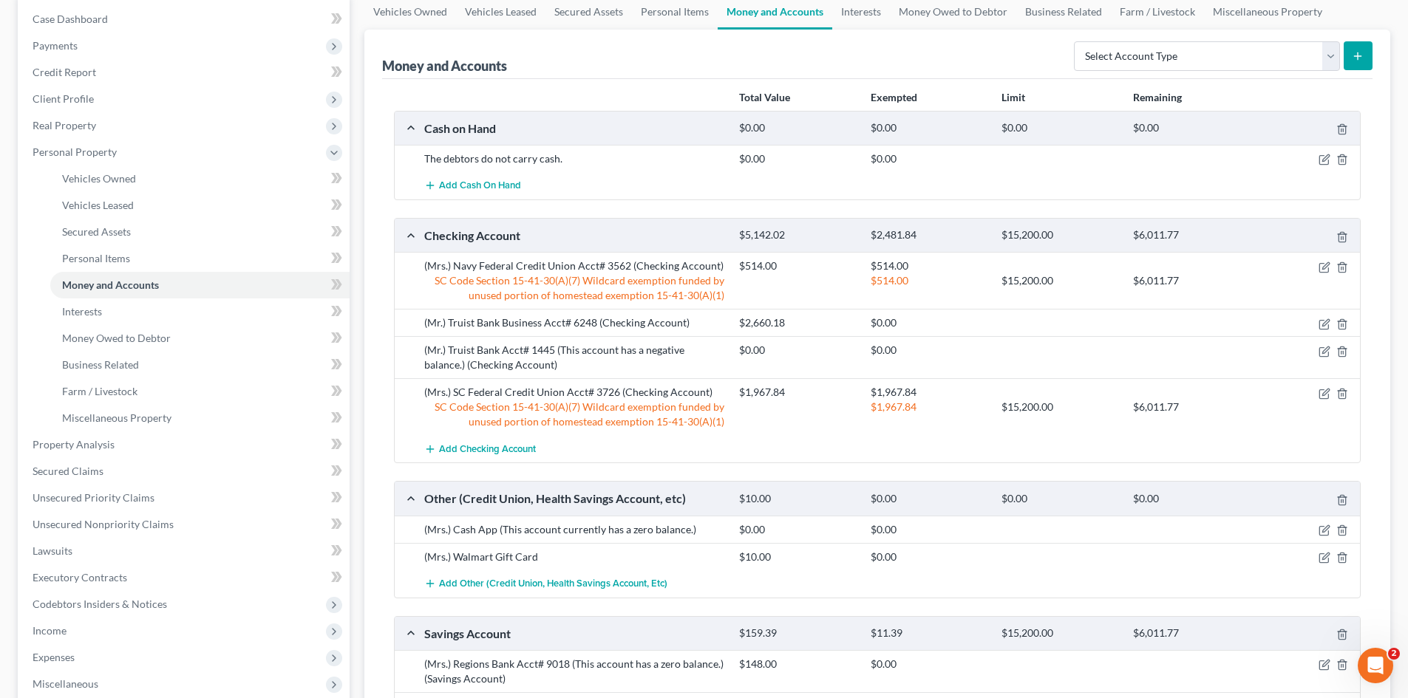
scroll to position [222, 0]
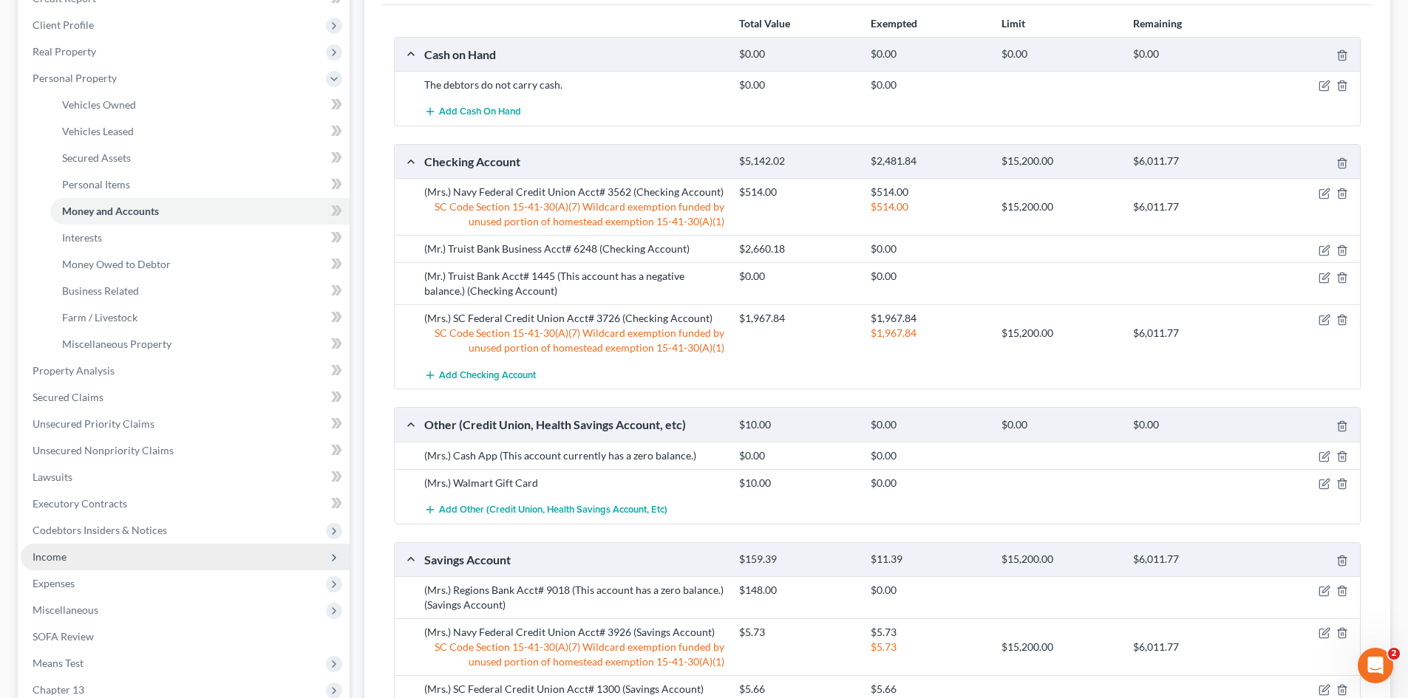
click at [52, 559] on span "Income" at bounding box center [50, 556] width 34 height 13
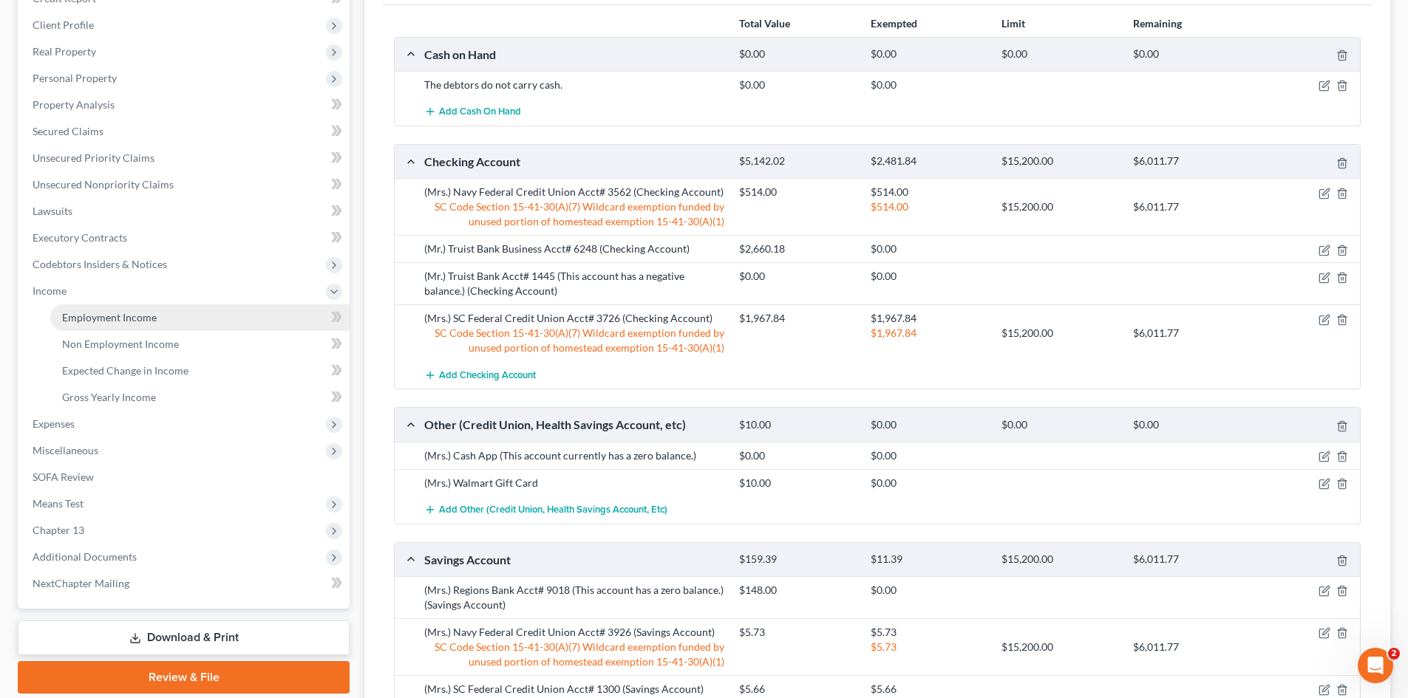
click at [89, 324] on link "Employment Income" at bounding box center [199, 317] width 299 height 27
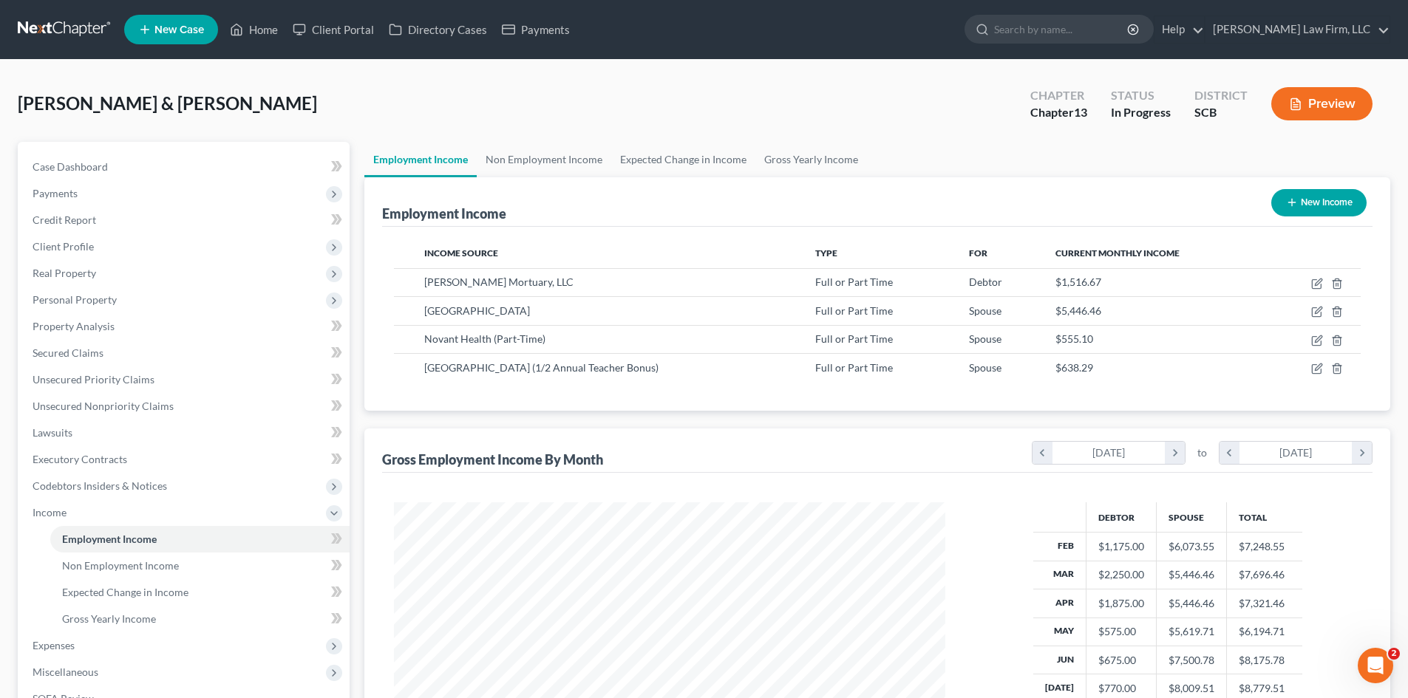
scroll to position [276, 581]
click at [259, 33] on link "Home" at bounding box center [253, 29] width 63 height 27
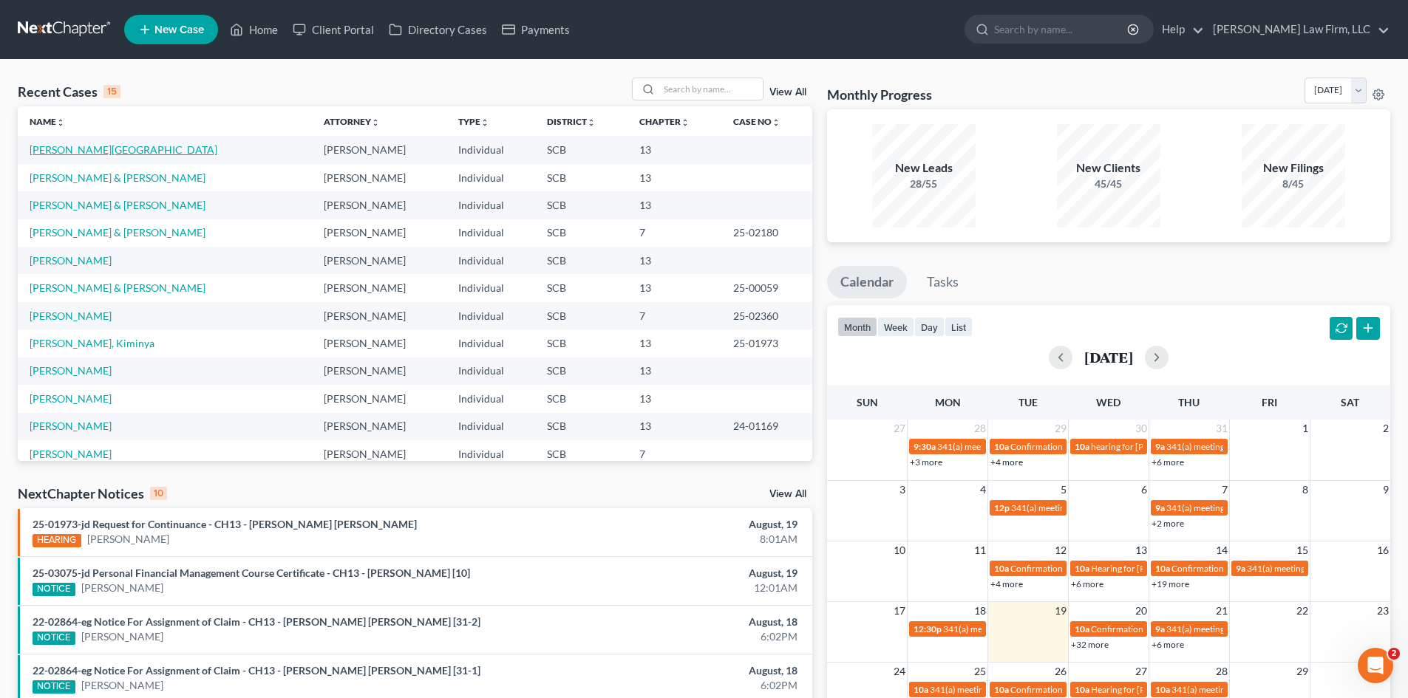
click at [53, 149] on link "Goodwater, Trena" at bounding box center [124, 149] width 188 height 13
select select "0"
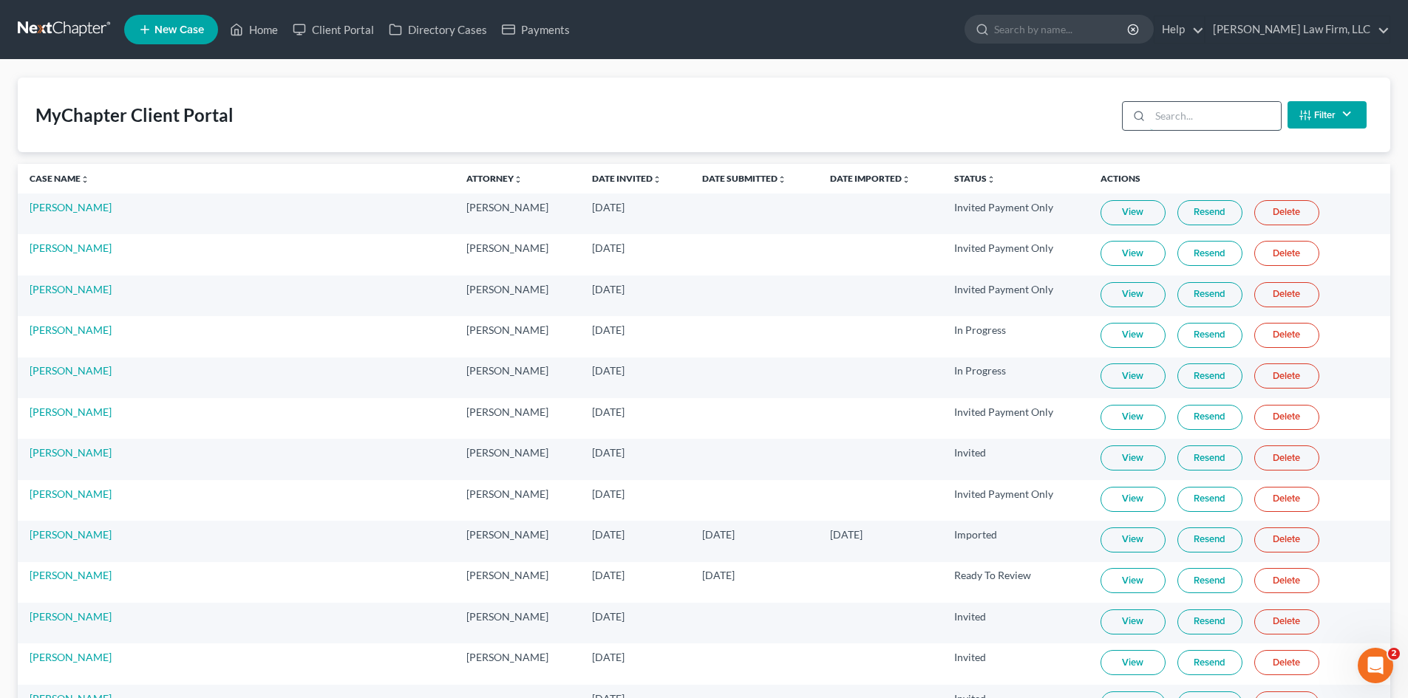
click at [1162, 120] on input "search" at bounding box center [1215, 116] width 131 height 28
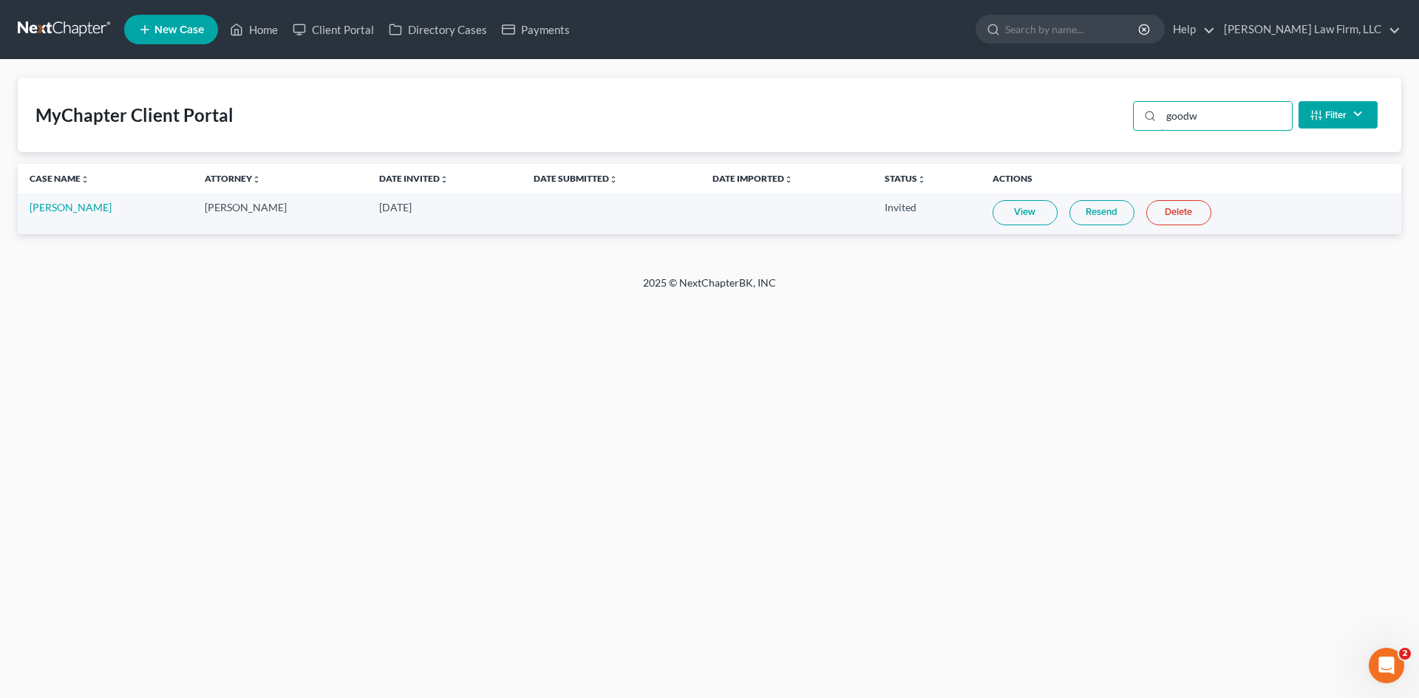
type input "goodw"
click at [1005, 208] on link "View" at bounding box center [1024, 212] width 65 height 25
